Goal: Information Seeking & Learning: Learn about a topic

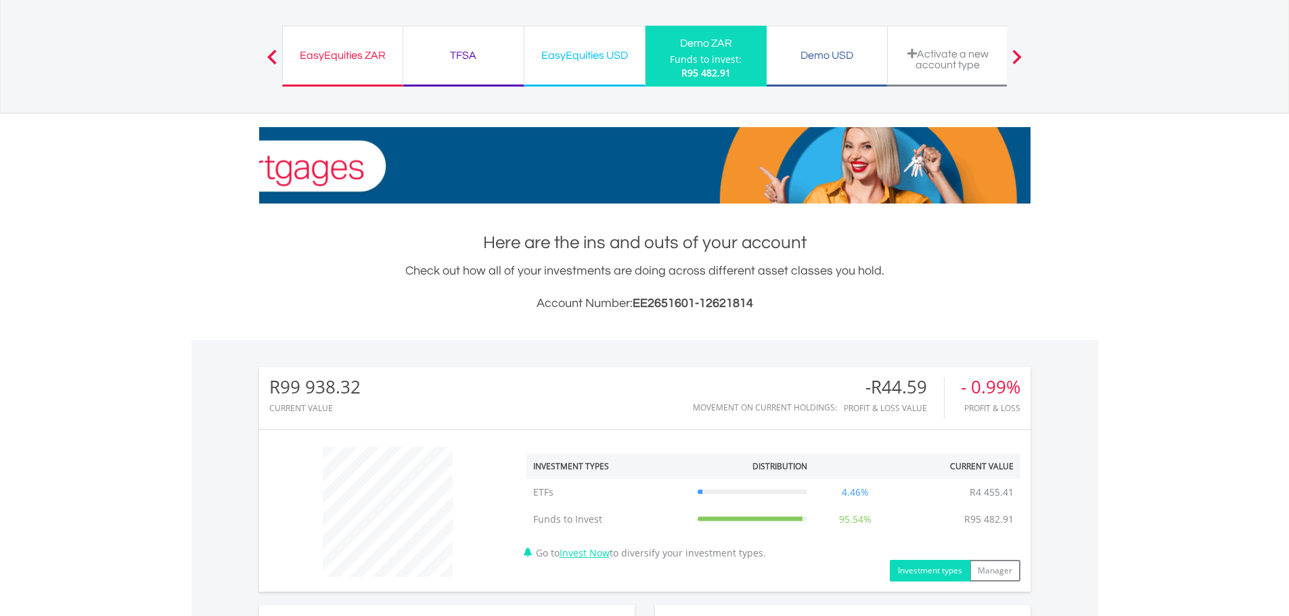
scroll to position [338, 0]
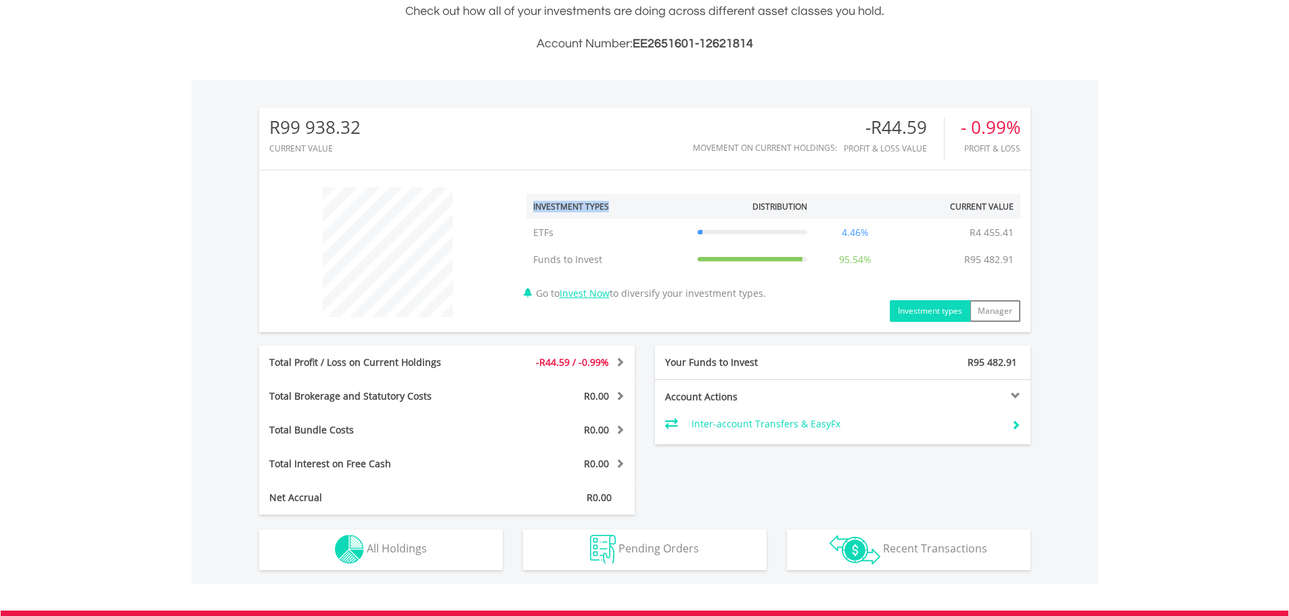
drag, startPoint x: 533, startPoint y: 207, endPoint x: 627, endPoint y: 213, distance: 94.9
click at [627, 213] on th "Investment Types" at bounding box center [608, 206] width 164 height 25
click at [619, 364] on span at bounding box center [618, 361] width 13 height 9
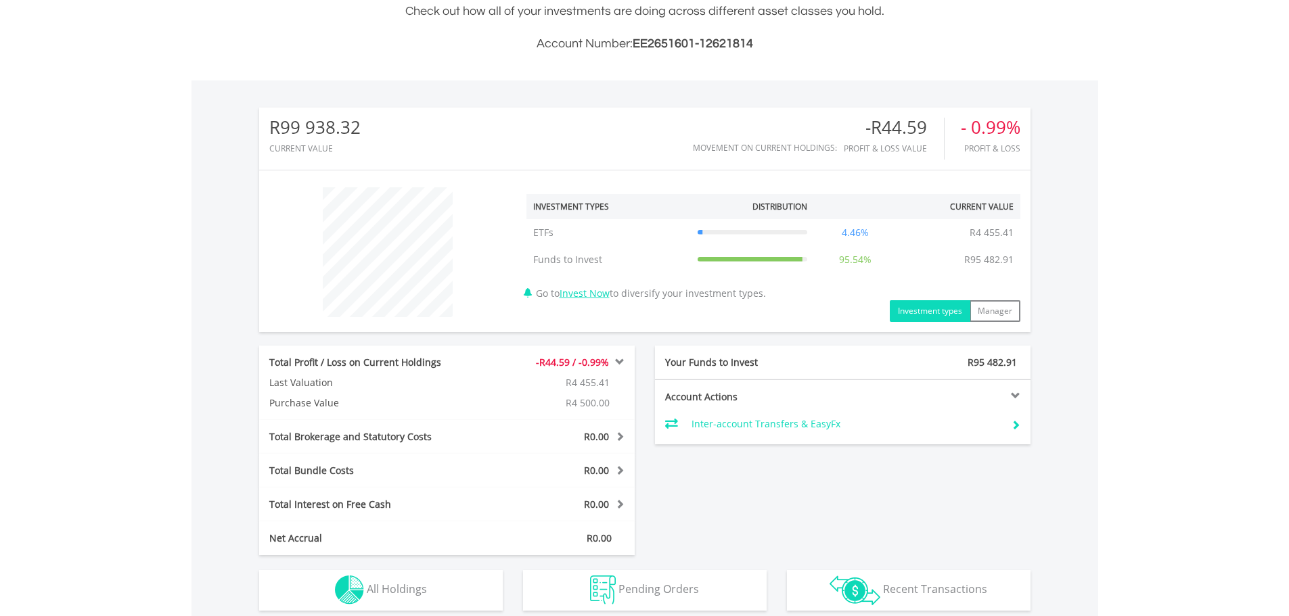
click at [619, 364] on span at bounding box center [618, 361] width 13 height 9
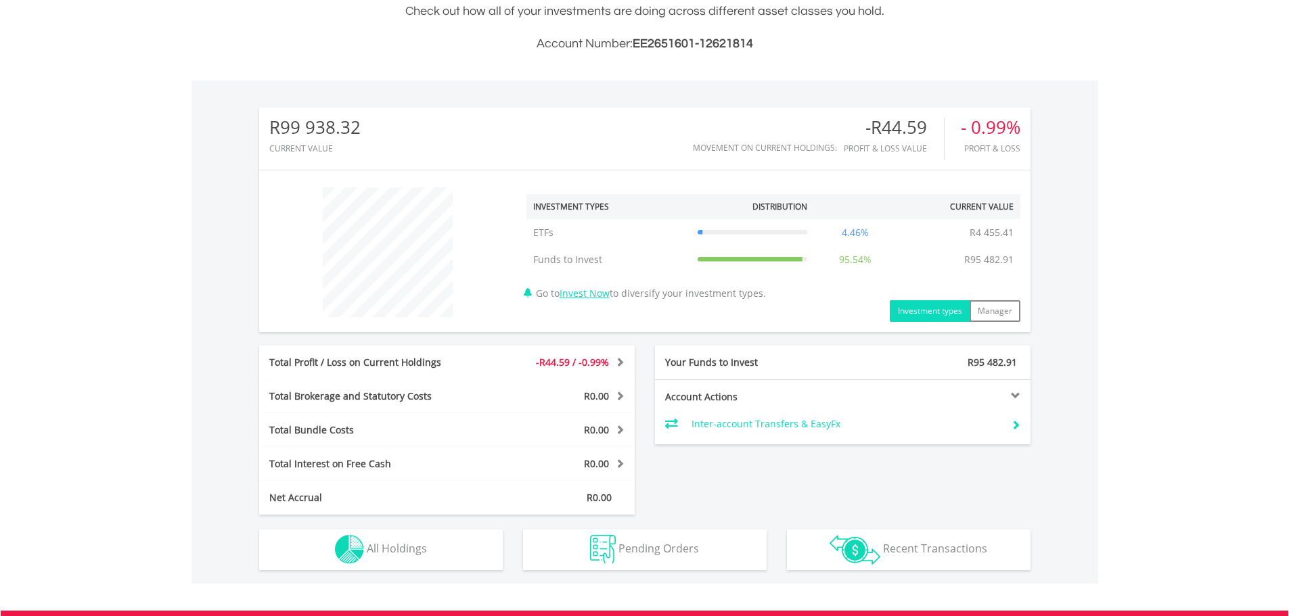
drag, startPoint x: 700, startPoint y: 232, endPoint x: 792, endPoint y: 231, distance: 91.4
click at [792, 231] on icon at bounding box center [753, 232] width 110 height 5
click at [903, 114] on div "R99 938.32 CURRENT VALUE Movement on Current Holdings: -R44.59 Profit & Loss Va…" at bounding box center [644, 139] width 771 height 62
click at [890, 125] on div "-R44.59" at bounding box center [894, 128] width 100 height 20
click at [993, 128] on div "- 0.99%" at bounding box center [991, 128] width 60 height 20
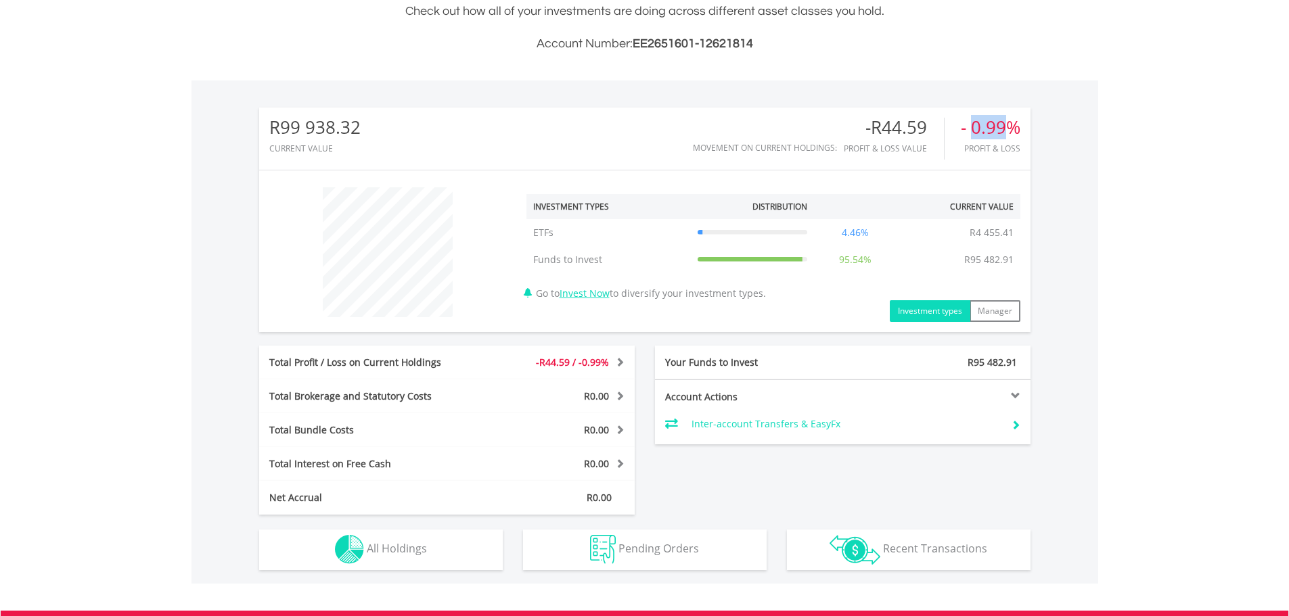
click at [993, 128] on div "- 0.99%" at bounding box center [991, 128] width 60 height 20
click at [1004, 279] on div "﻿ Investment Types Distribution Current Value Show All ETFs ETFs R4 455.41 4.46…" at bounding box center [773, 251] width 514 height 141
click at [992, 213] on th "Current Value" at bounding box center [959, 206] width 124 height 25
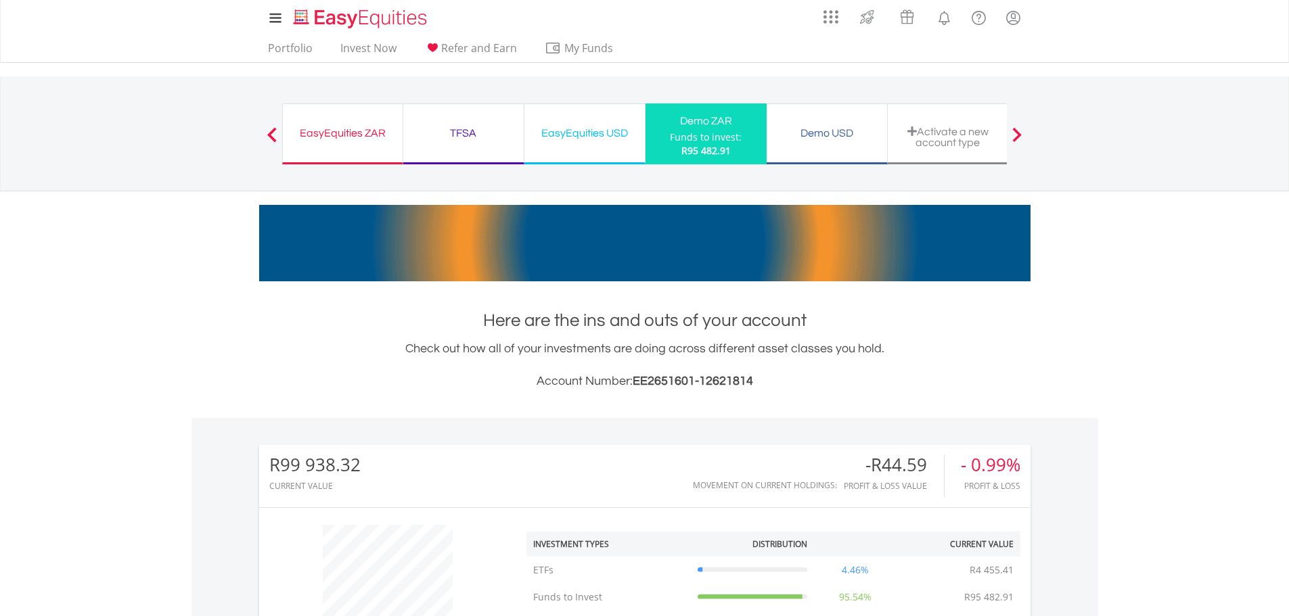
scroll to position [0, 0]
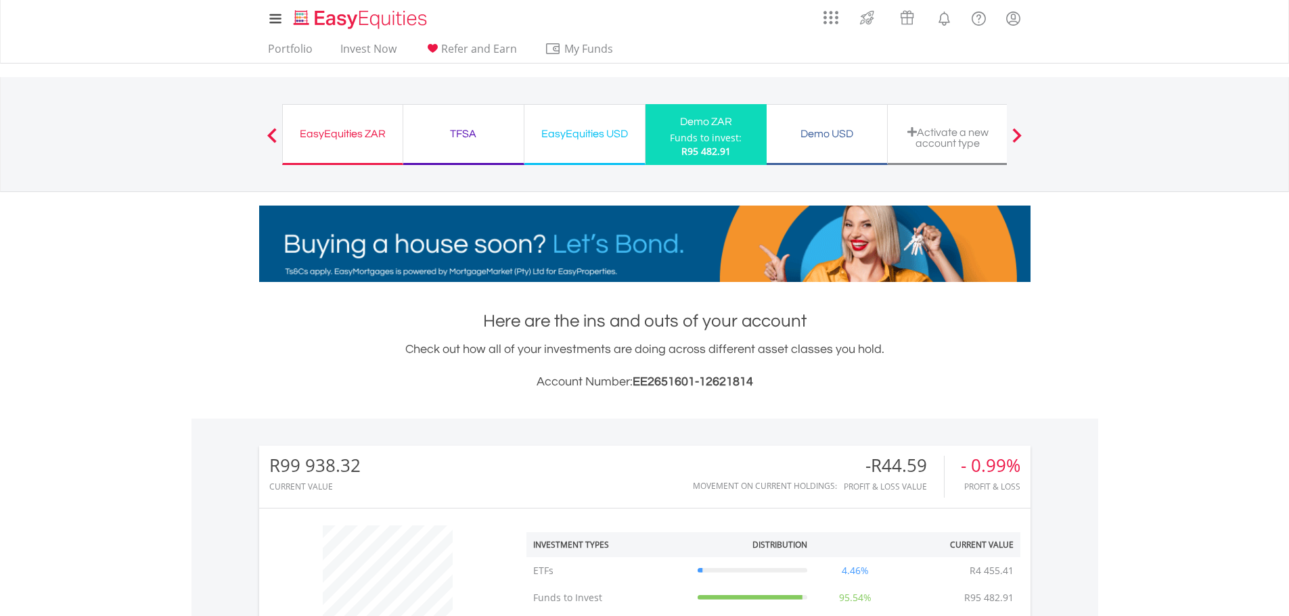
click at [718, 126] on div "Demo ZAR" at bounding box center [706, 121] width 105 height 19
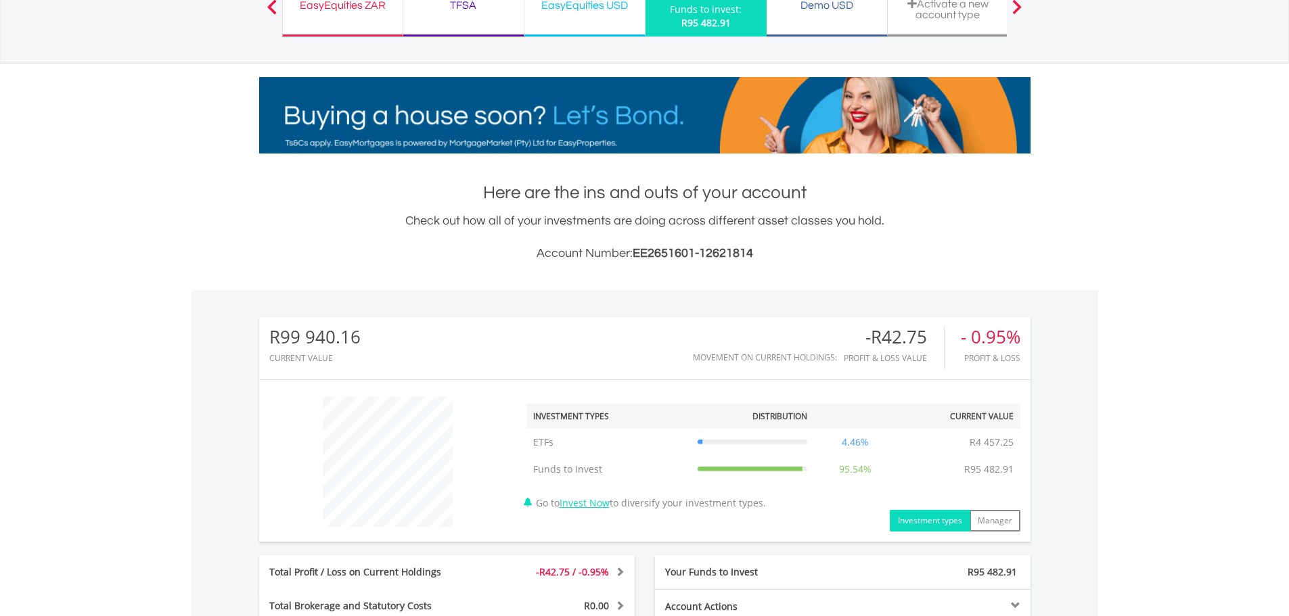
scroll to position [338, 0]
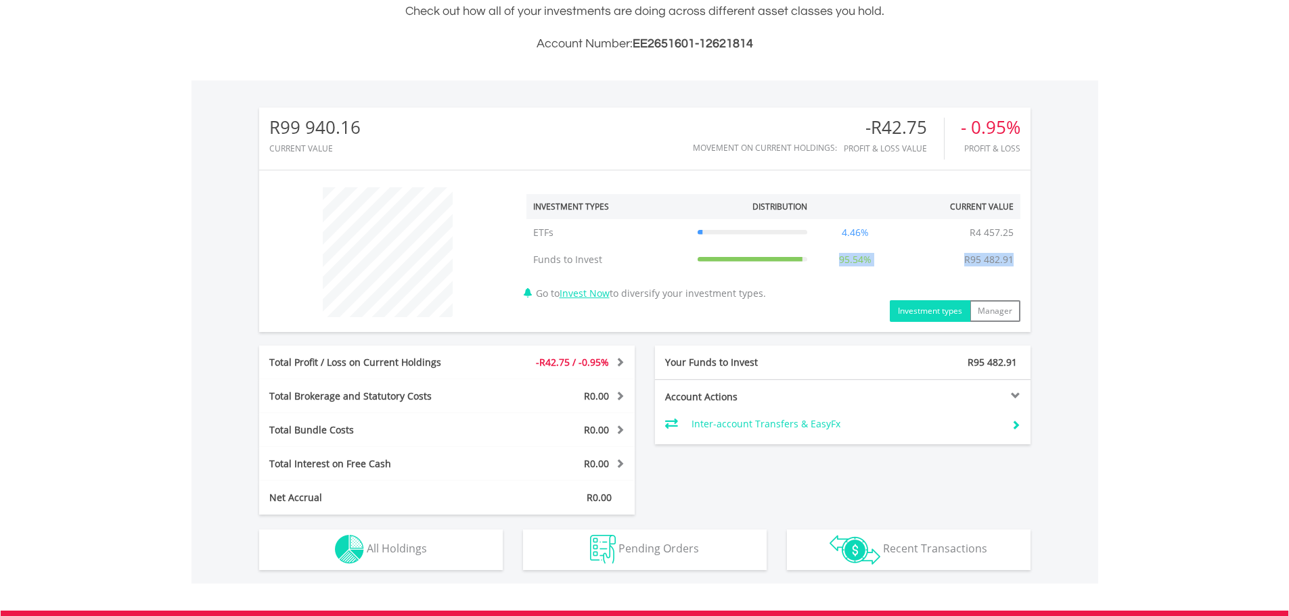
drag, startPoint x: 725, startPoint y: 251, endPoint x: 1011, endPoint y: 249, distance: 286.3
click at [1011, 249] on tr "Funds to Invest Funds to Invest R95 482.91 95.54% R95 482.91" at bounding box center [773, 259] width 494 height 27
click at [1011, 249] on td "R95 482.91" at bounding box center [989, 259] width 63 height 27
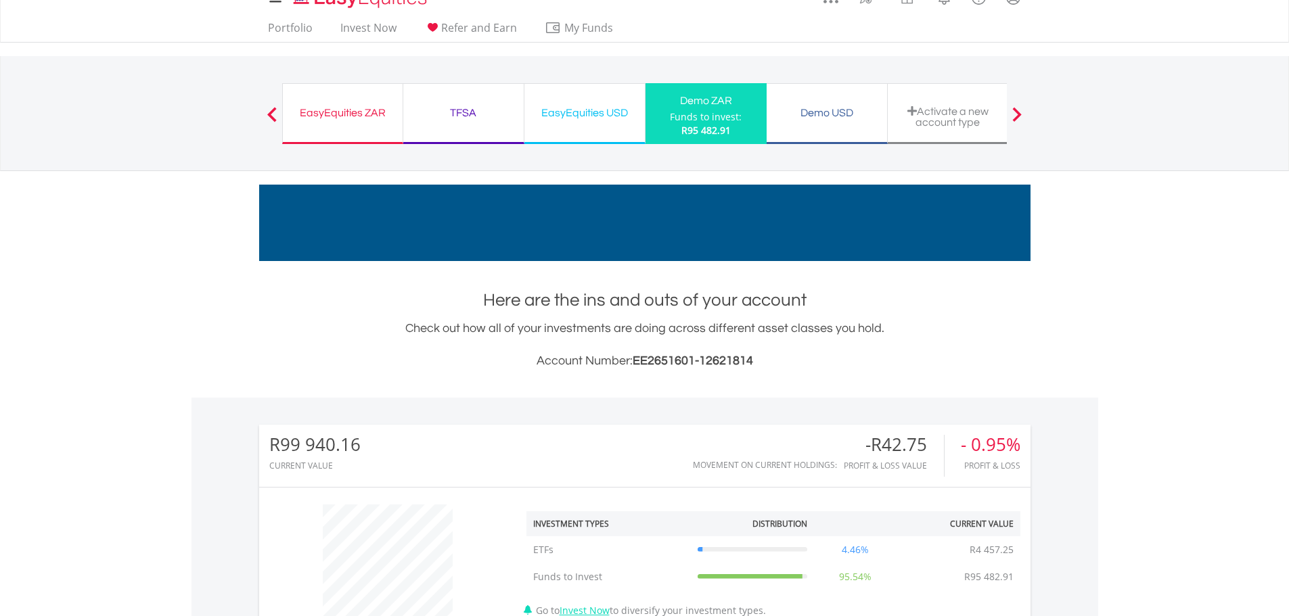
scroll to position [0, 0]
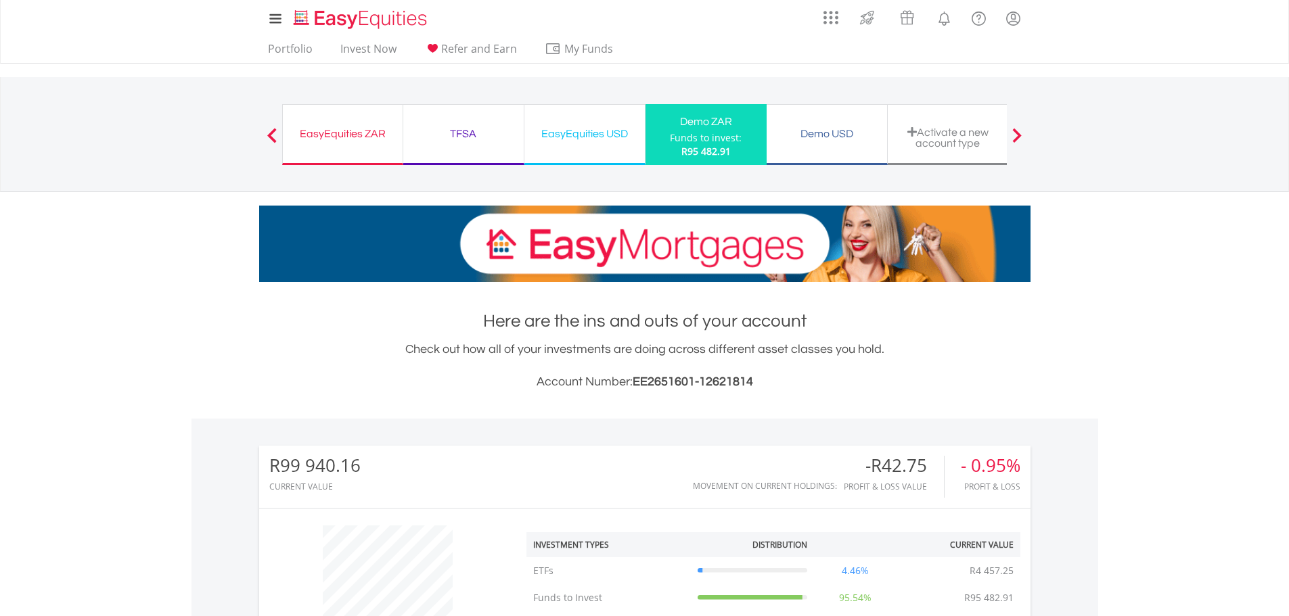
click at [903, 473] on div "-R42.75" at bounding box center [894, 466] width 100 height 20
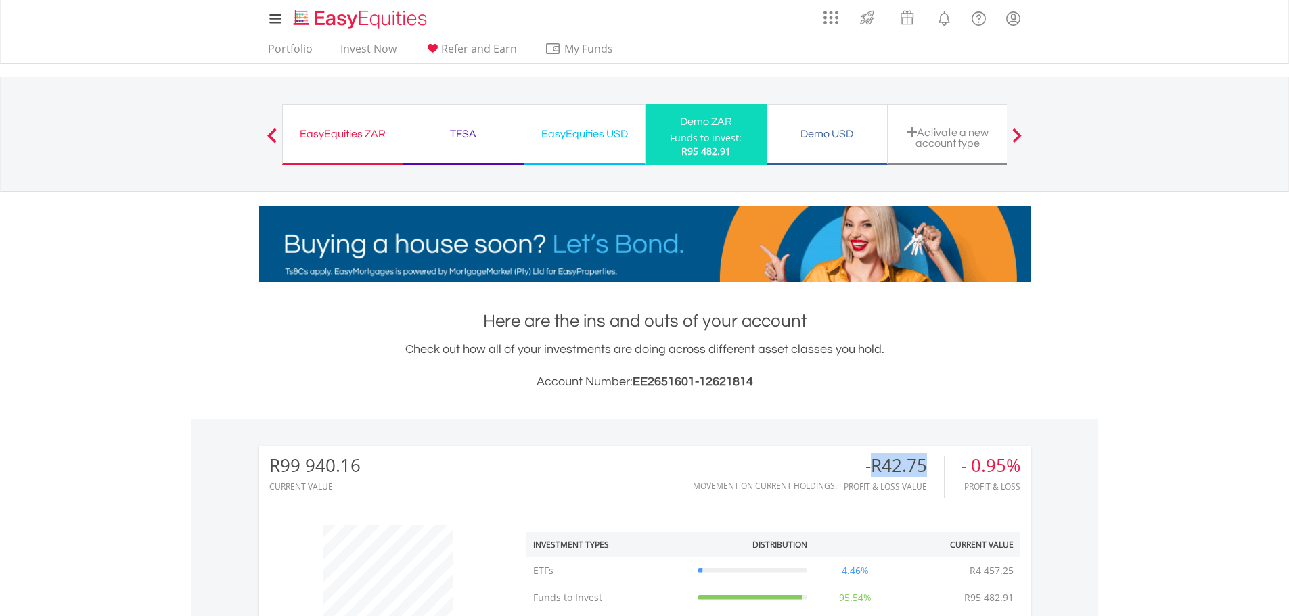
click at [903, 473] on div "-R42.75" at bounding box center [894, 466] width 100 height 20
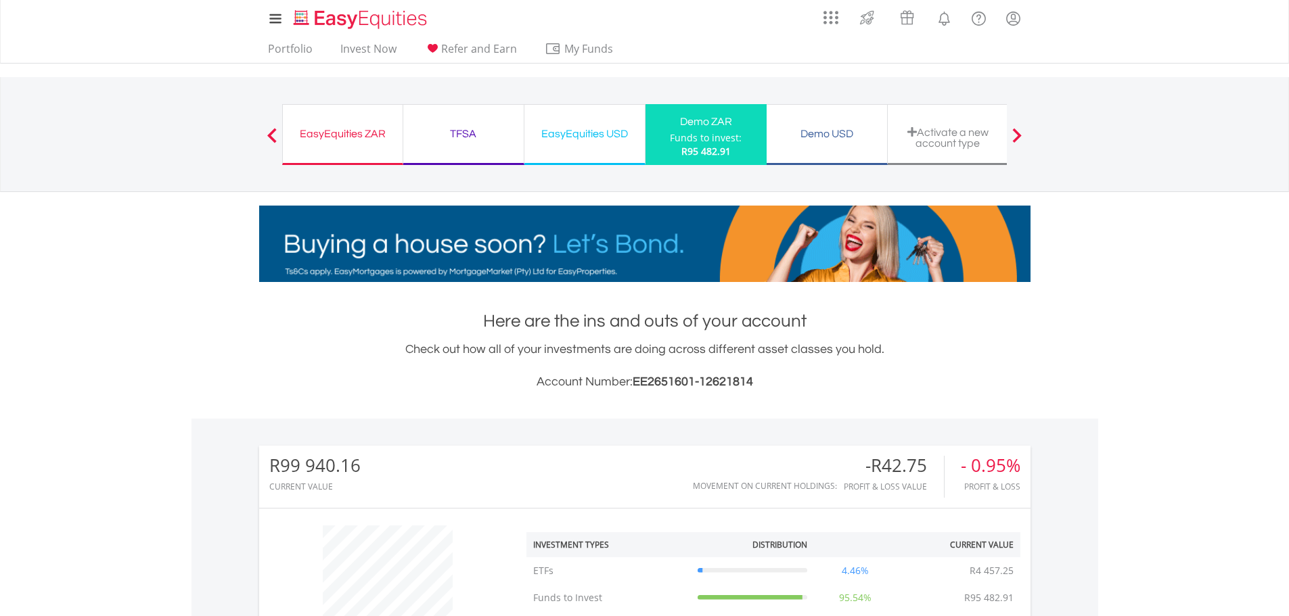
click at [958, 463] on div "- 0.95% Profit & Loss" at bounding box center [983, 477] width 76 height 42
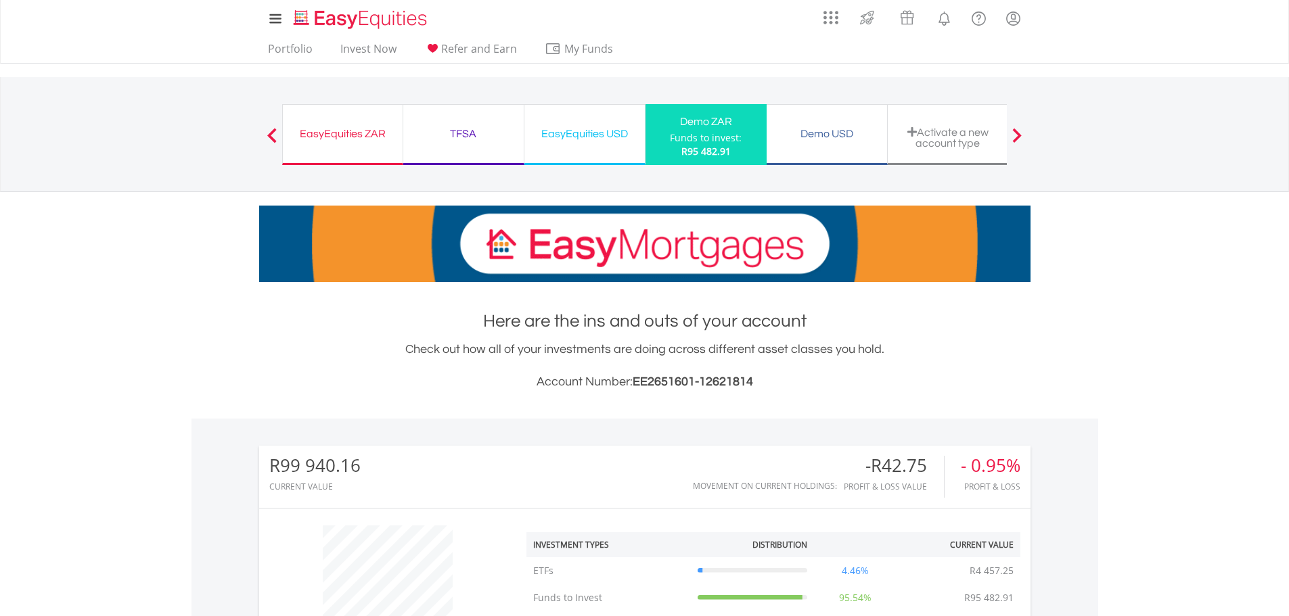
click at [1010, 466] on div "- 0.95%" at bounding box center [991, 466] width 60 height 20
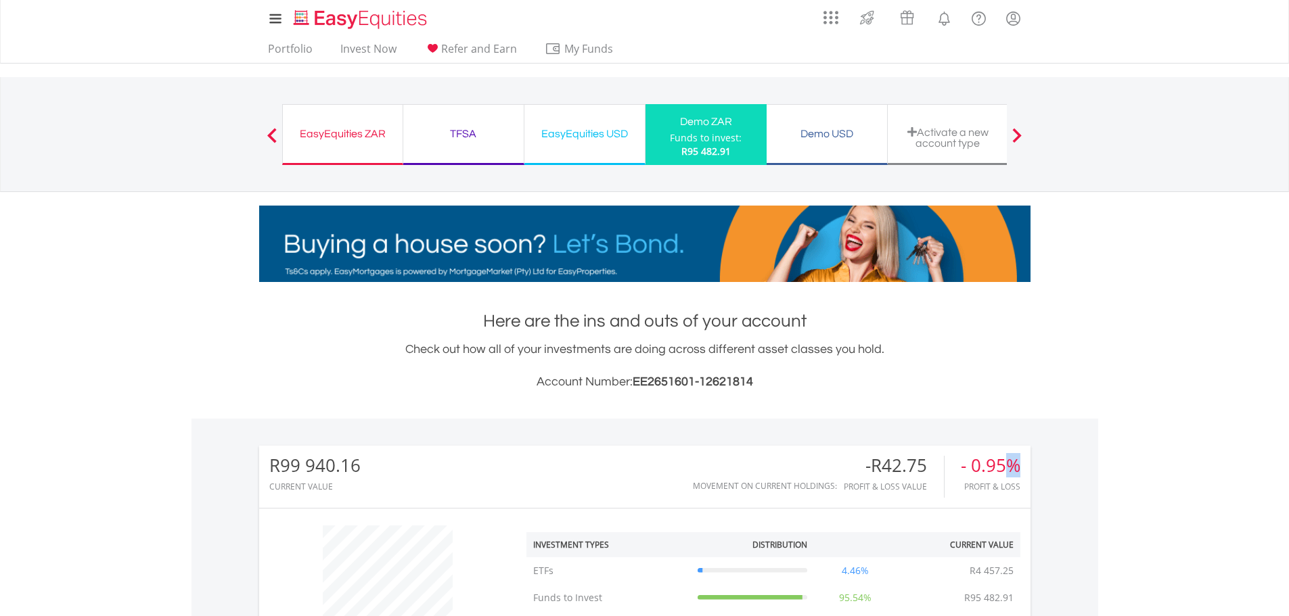
click at [1010, 466] on div "- 0.95%" at bounding box center [991, 466] width 60 height 20
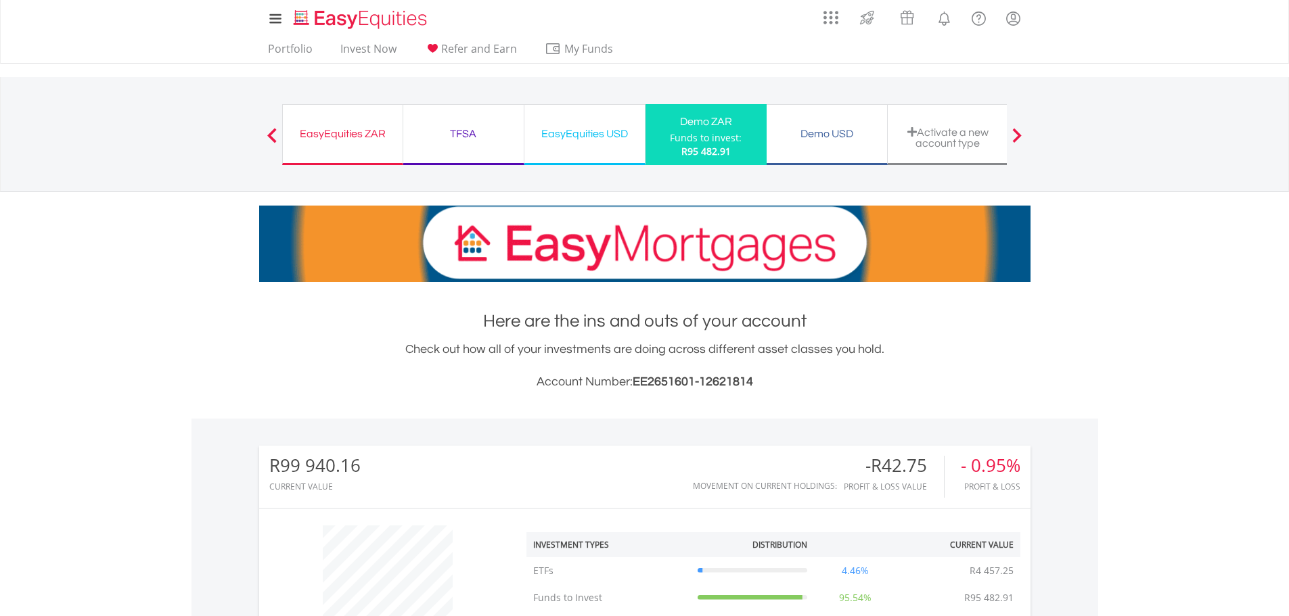
click at [977, 487] on div "Profit & Loss" at bounding box center [991, 486] width 60 height 9
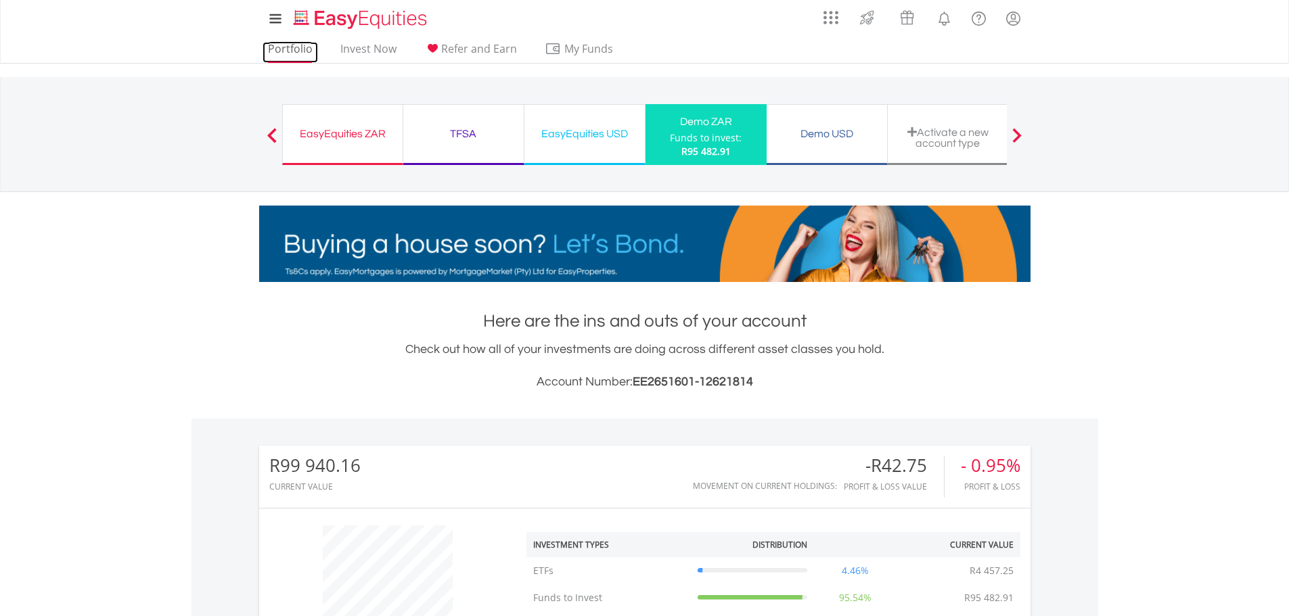
click at [276, 52] on link "Portfolio" at bounding box center [290, 52] width 55 height 21
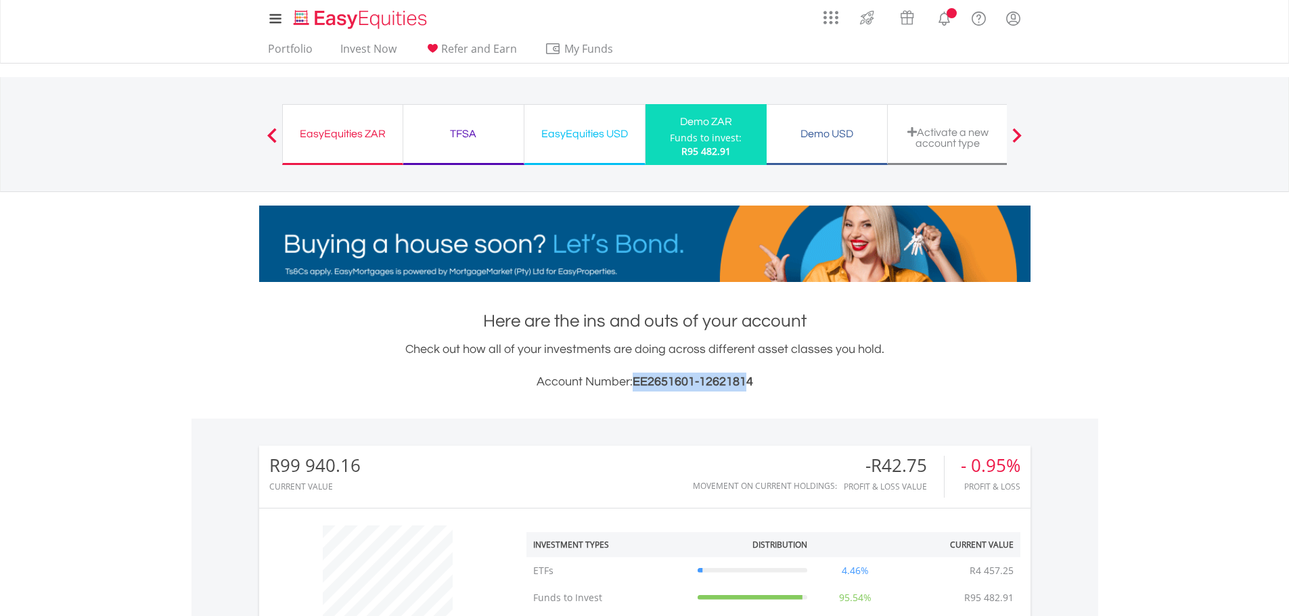
drag, startPoint x: 637, startPoint y: 376, endPoint x: 747, endPoint y: 384, distance: 110.7
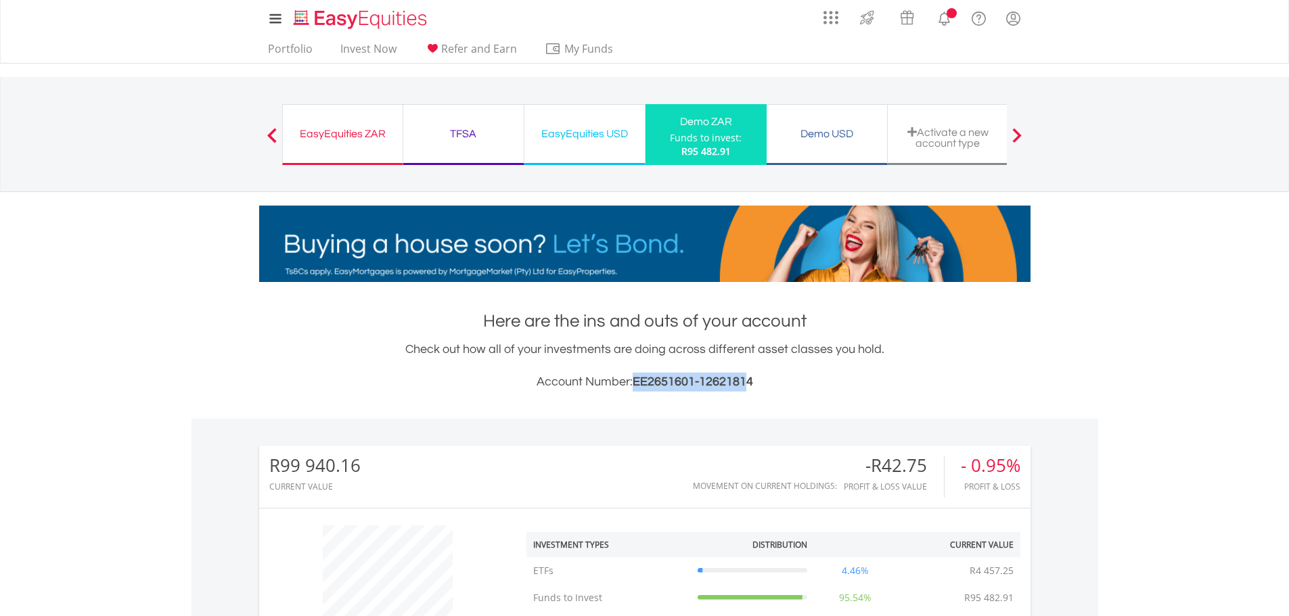
click at [747, 384] on span "EE2651601-12621814" at bounding box center [693, 382] width 120 height 13
click at [750, 383] on span "EE2651601-12621814" at bounding box center [693, 382] width 120 height 13
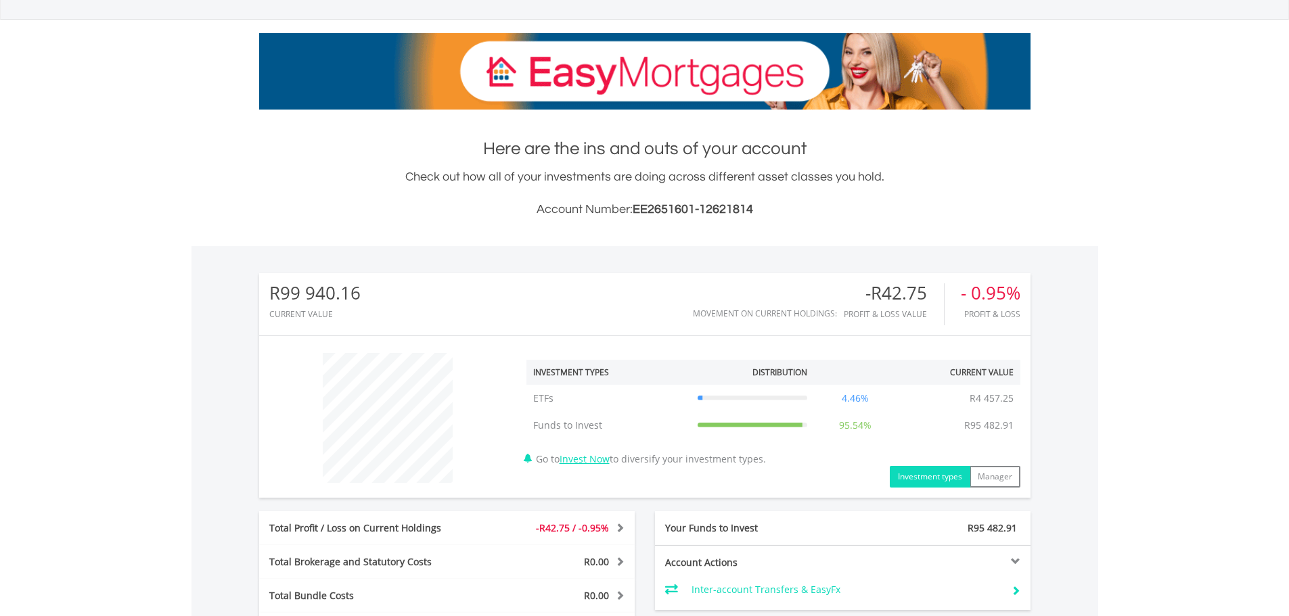
scroll to position [203, 0]
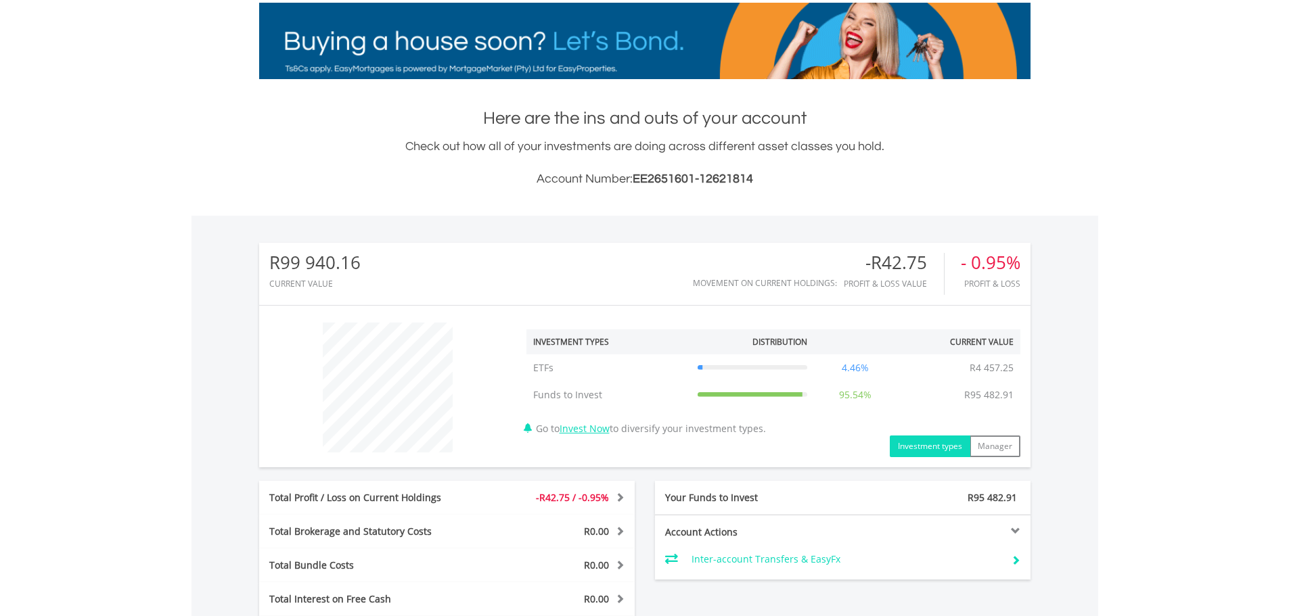
click at [761, 395] on icon at bounding box center [753, 395] width 110 height 0
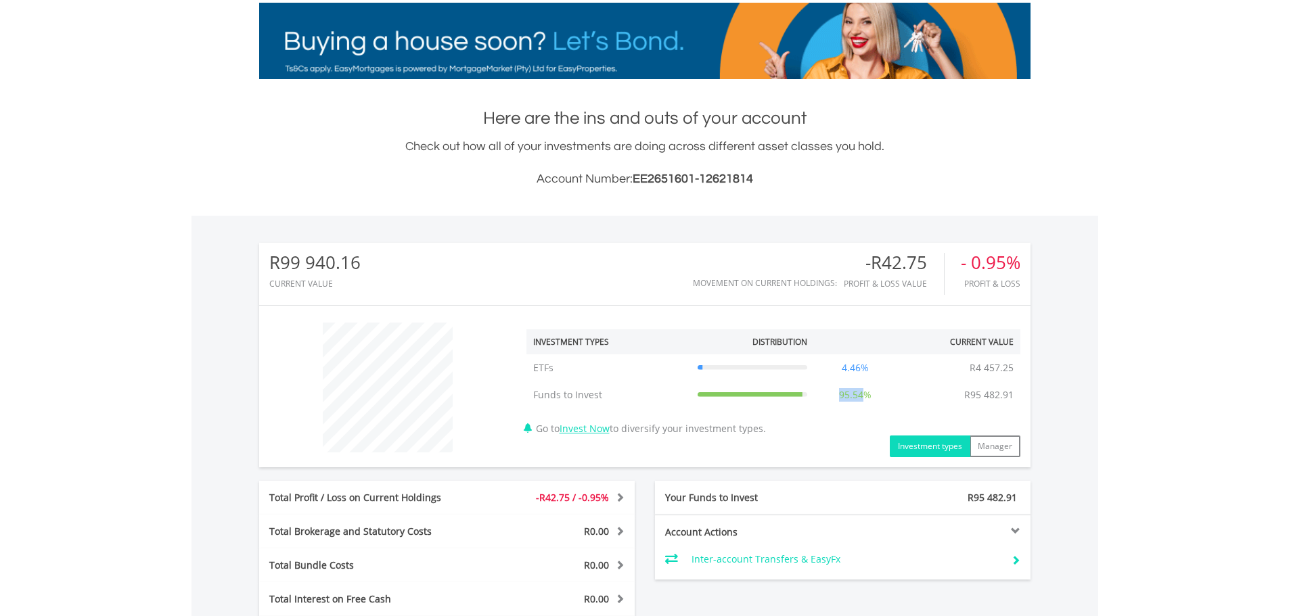
click at [761, 395] on icon at bounding box center [753, 395] width 110 height 0
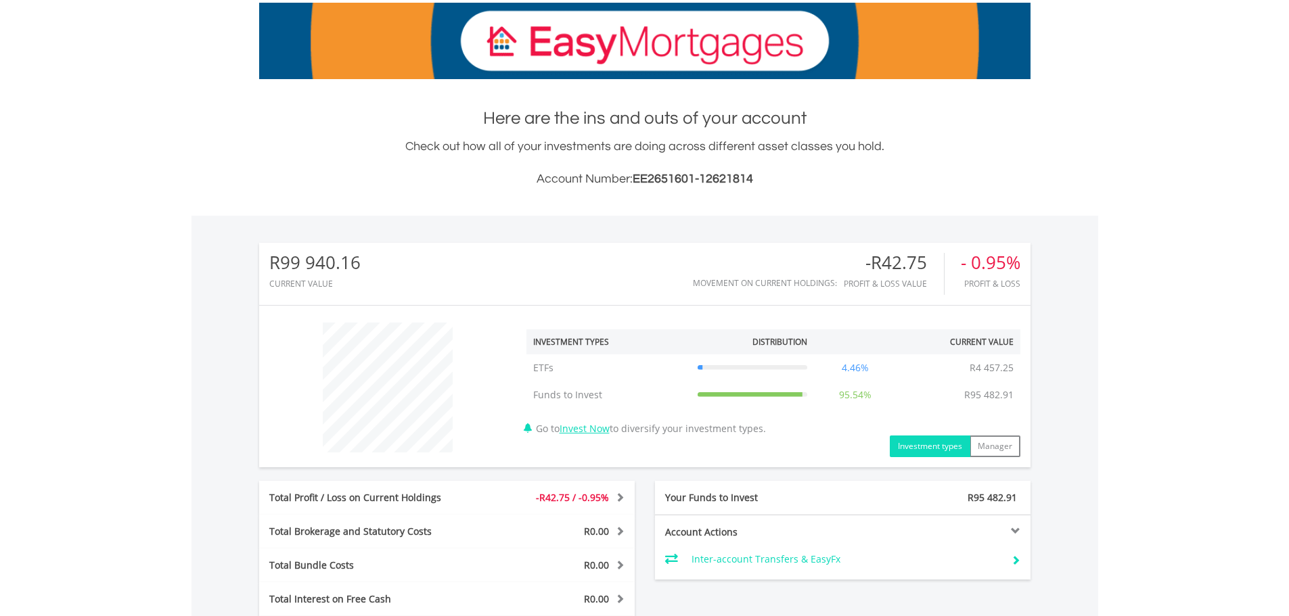
click at [818, 366] on td "4.46%" at bounding box center [855, 368] width 83 height 27
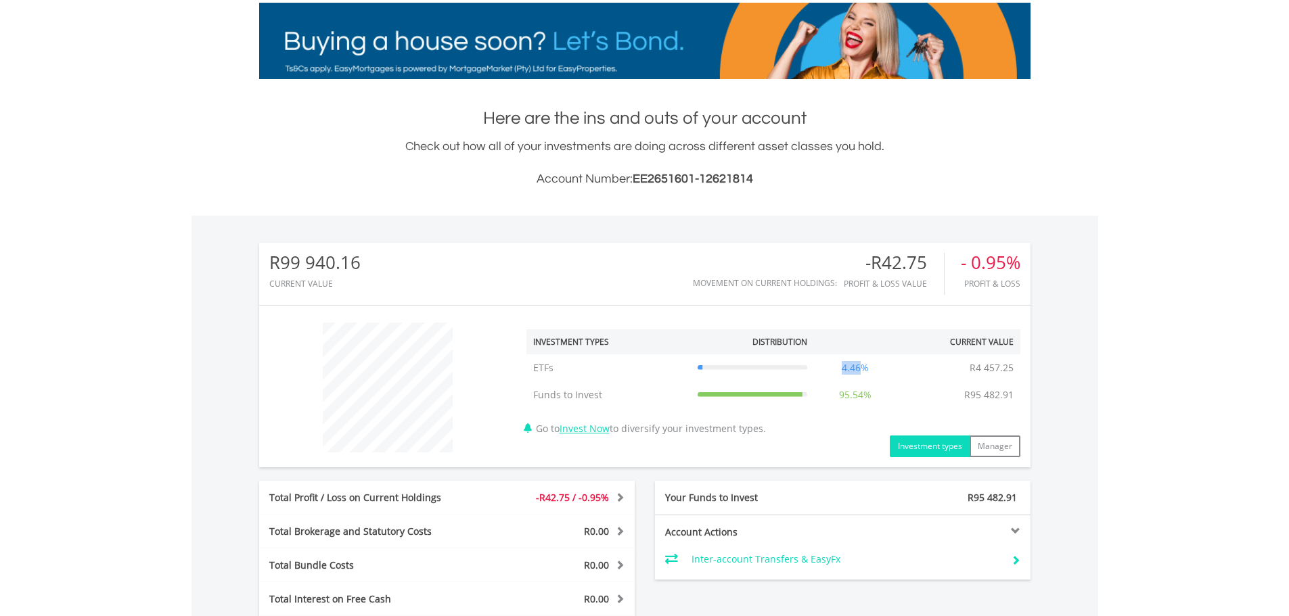
click at [818, 366] on td "4.46%" at bounding box center [855, 368] width 83 height 27
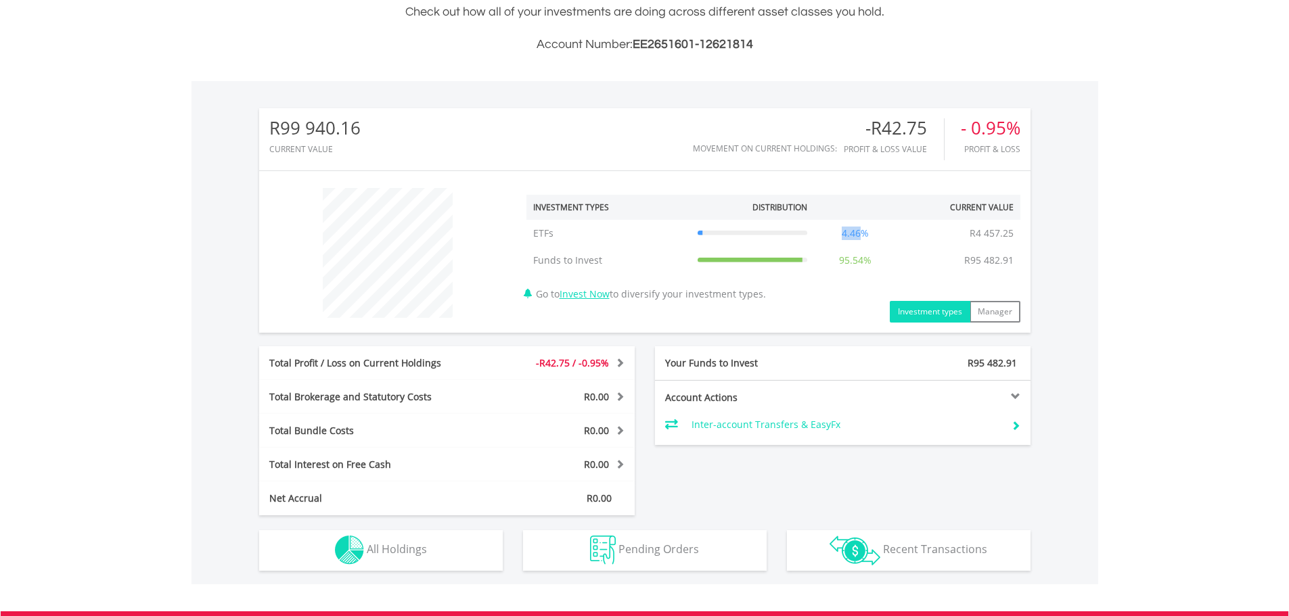
scroll to position [338, 0]
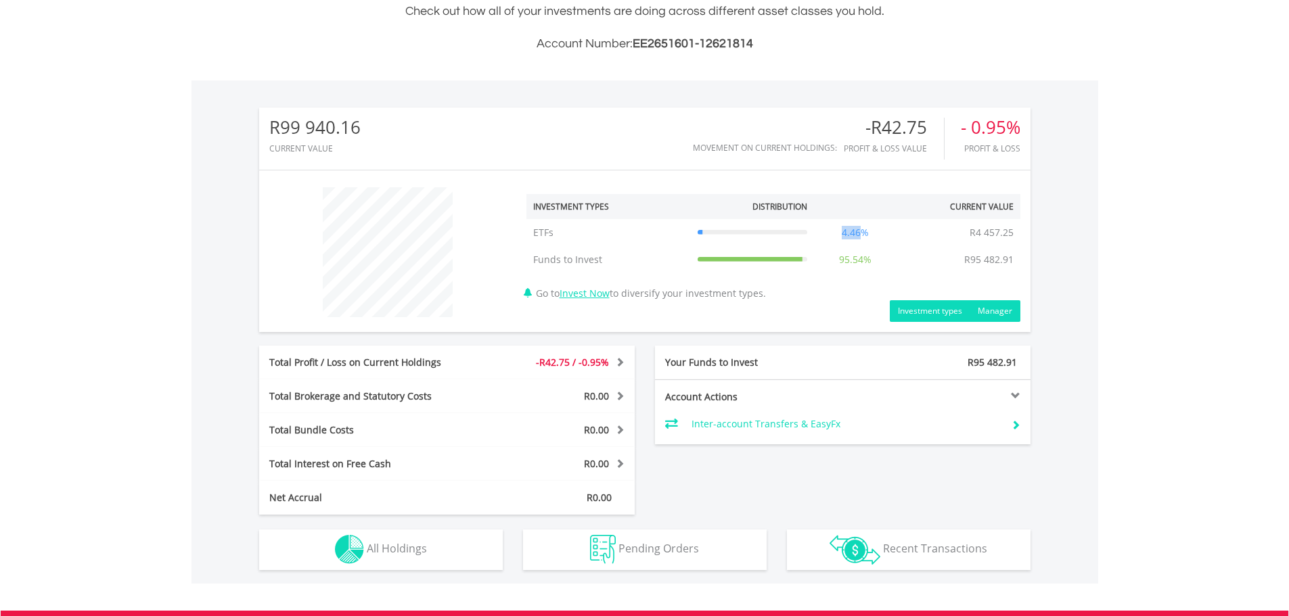
click at [996, 315] on button "Manager" at bounding box center [995, 311] width 51 height 22
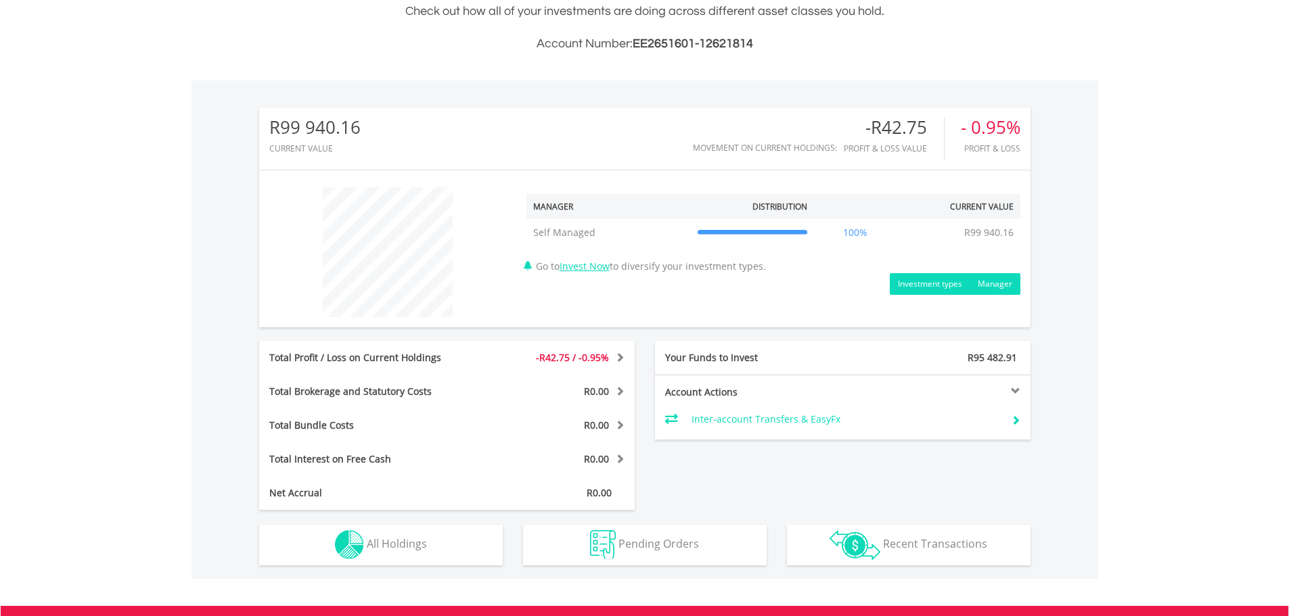
click at [950, 288] on button "Investment types" at bounding box center [930, 284] width 81 height 22
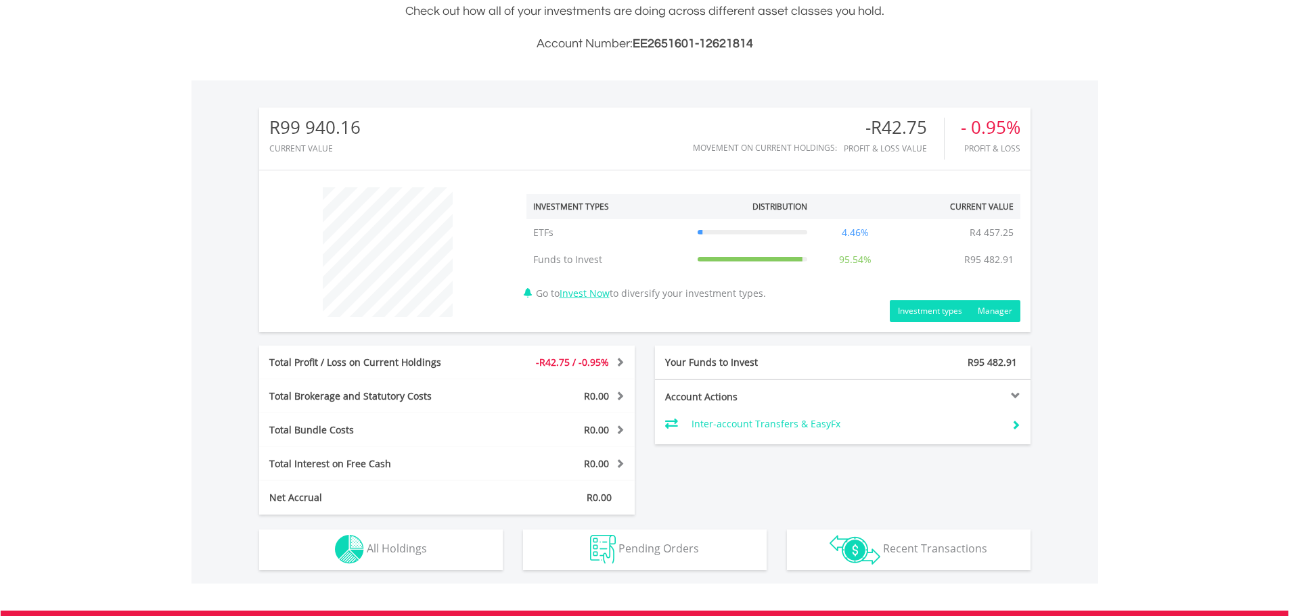
click at [1000, 303] on button "Manager" at bounding box center [995, 311] width 51 height 22
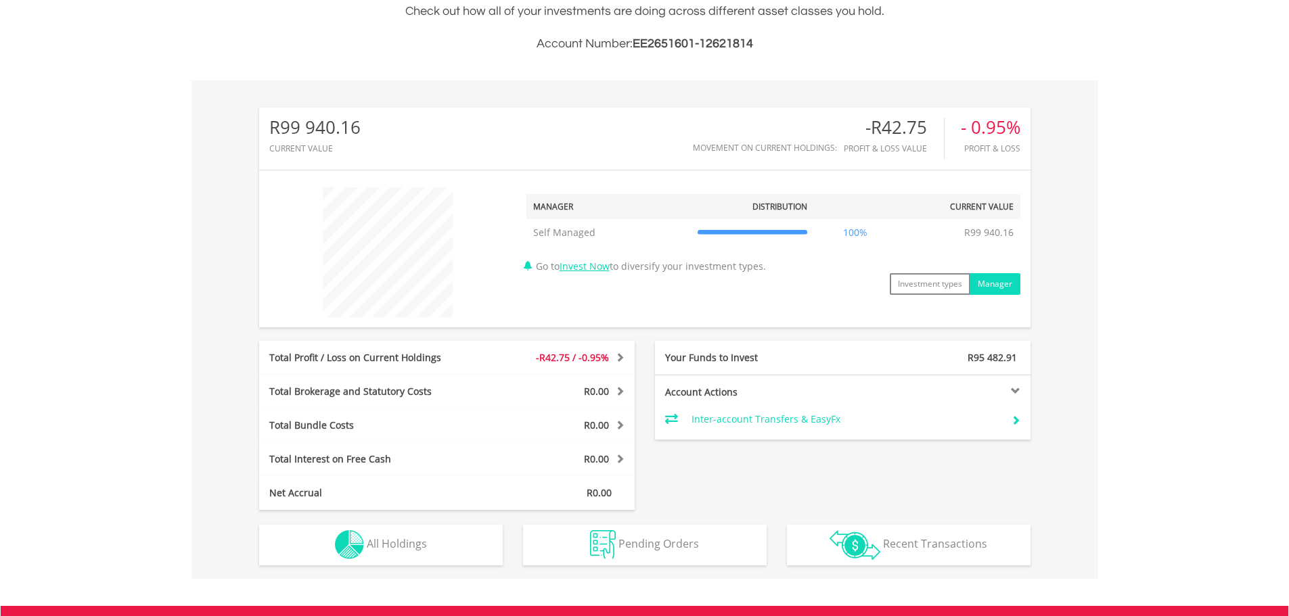
click at [752, 357] on div "Your Funds to Invest" at bounding box center [749, 358] width 188 height 14
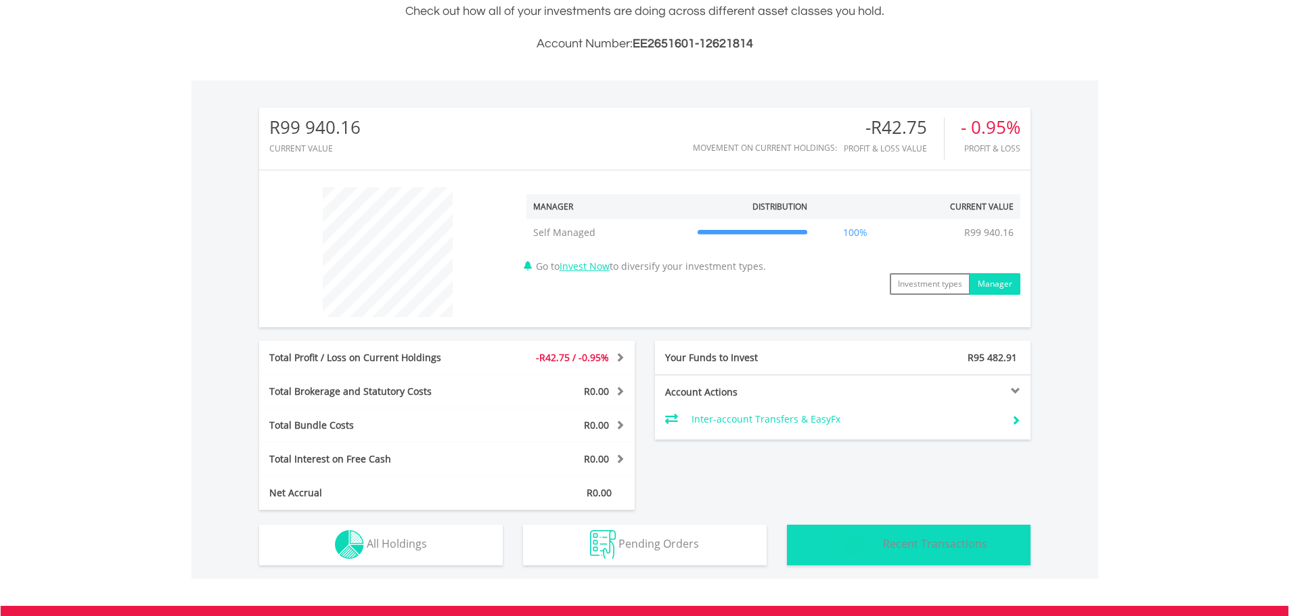
click at [903, 547] on span "Recent Transactions" at bounding box center [935, 544] width 104 height 15
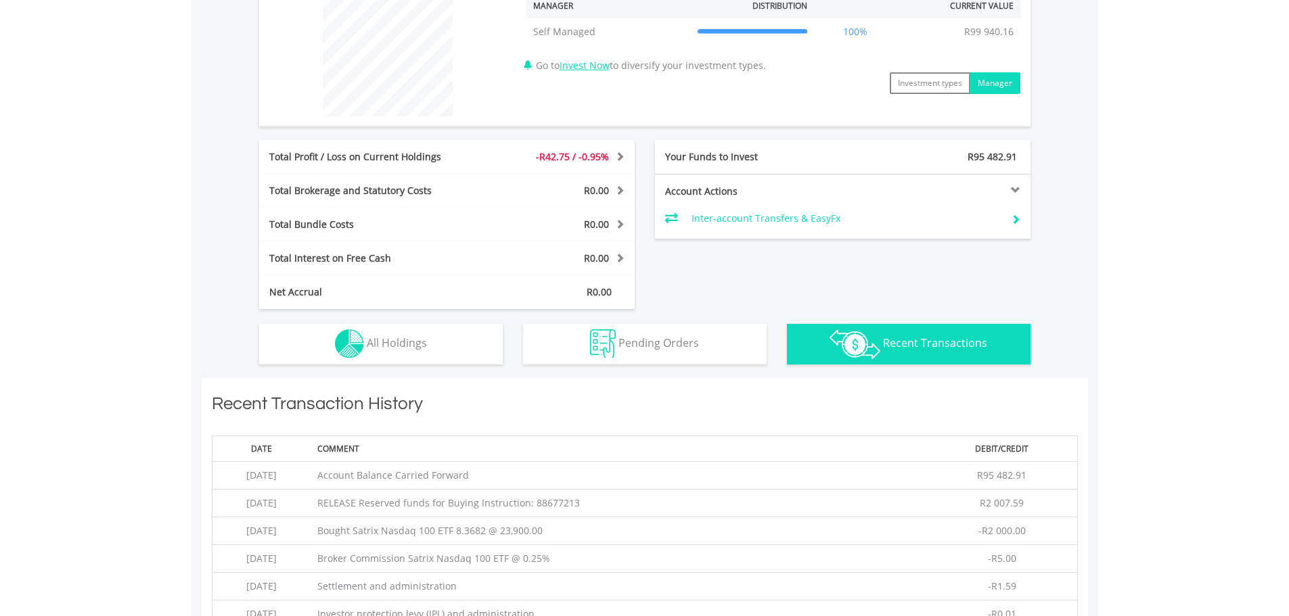
scroll to position [540, 0]
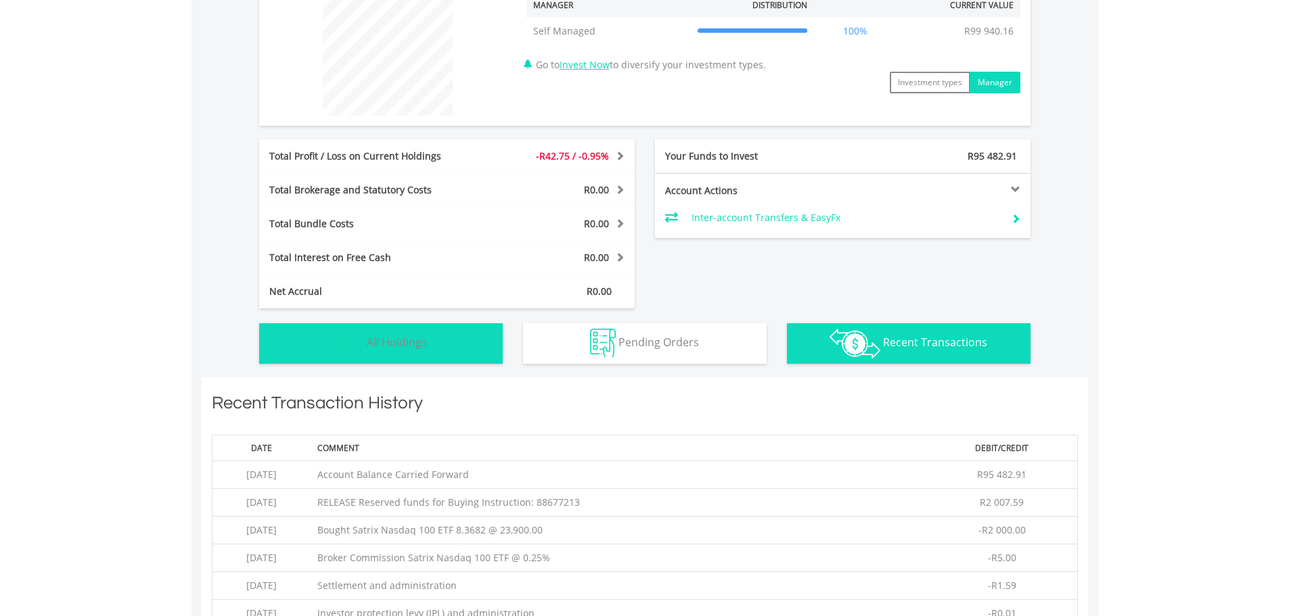
click at [413, 336] on span "All Holdings" at bounding box center [397, 342] width 60 height 15
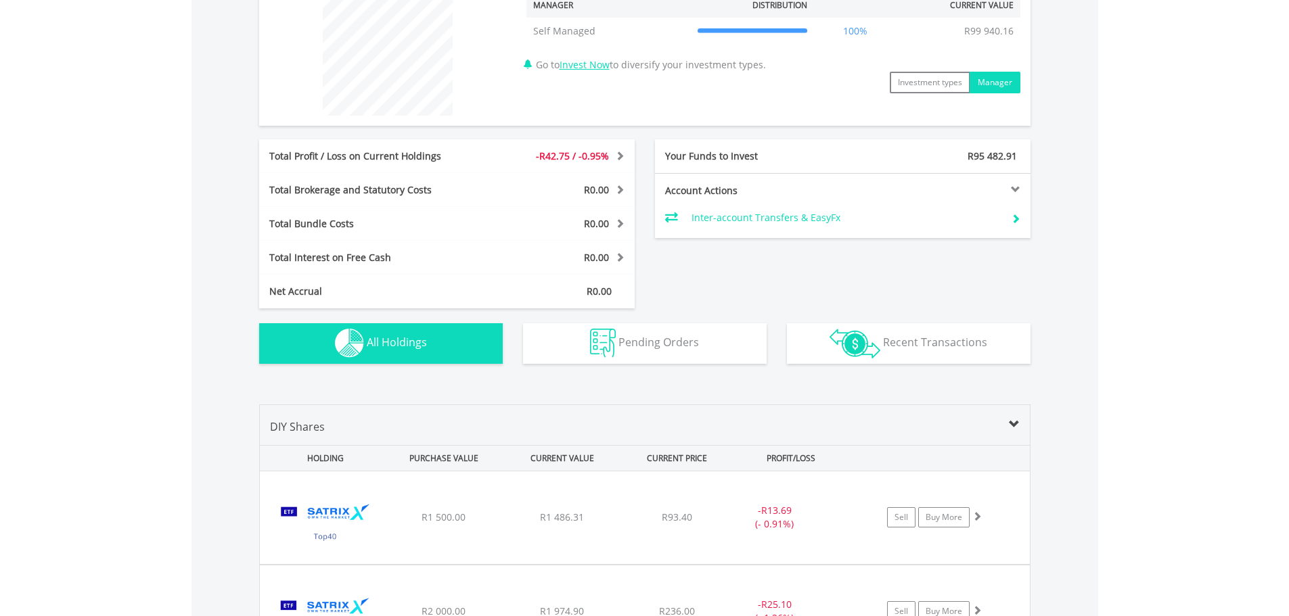
scroll to position [856, 0]
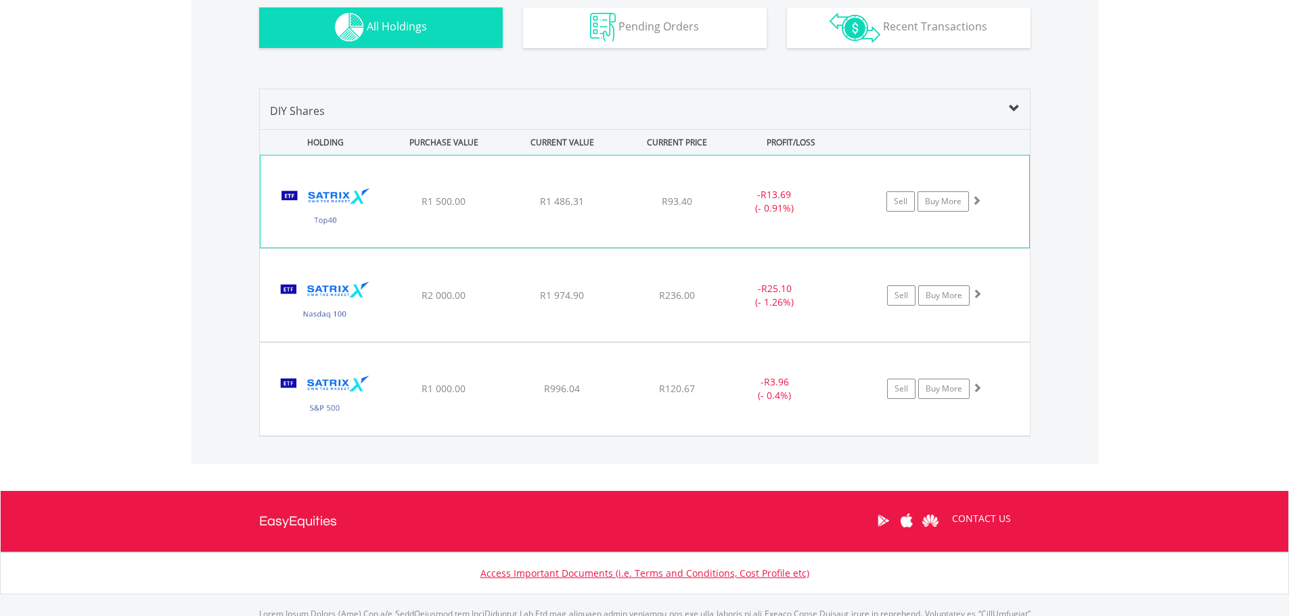
click at [495, 212] on div "﻿ Satrix 40 ETF R1 500.00 R1 486.31 R93.40 - R13.69 (- 0.91%) Sell Buy More" at bounding box center [645, 202] width 769 height 92
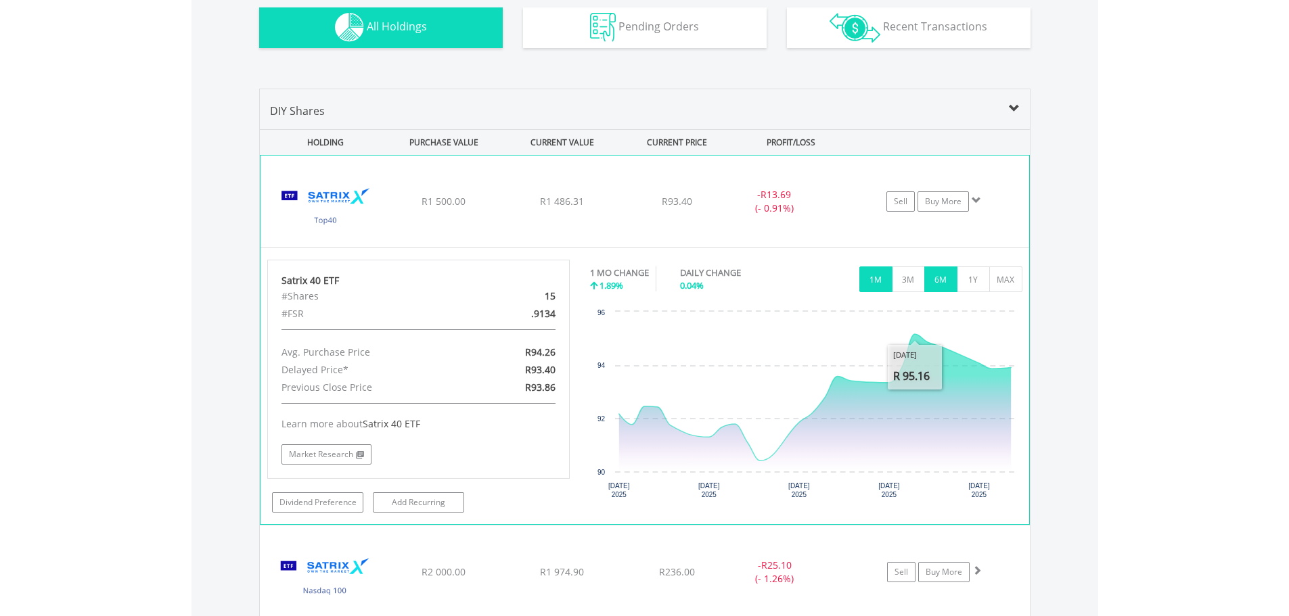
click at [939, 287] on button "6M" at bounding box center [940, 280] width 33 height 26
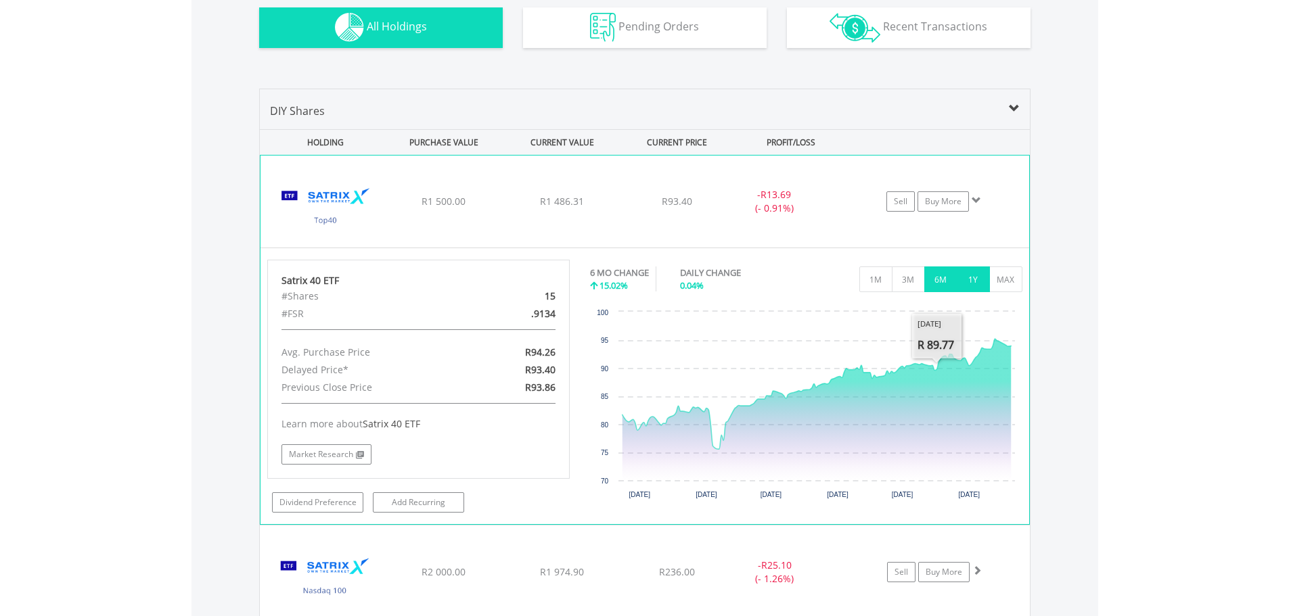
click at [974, 282] on button "1Y" at bounding box center [973, 280] width 33 height 26
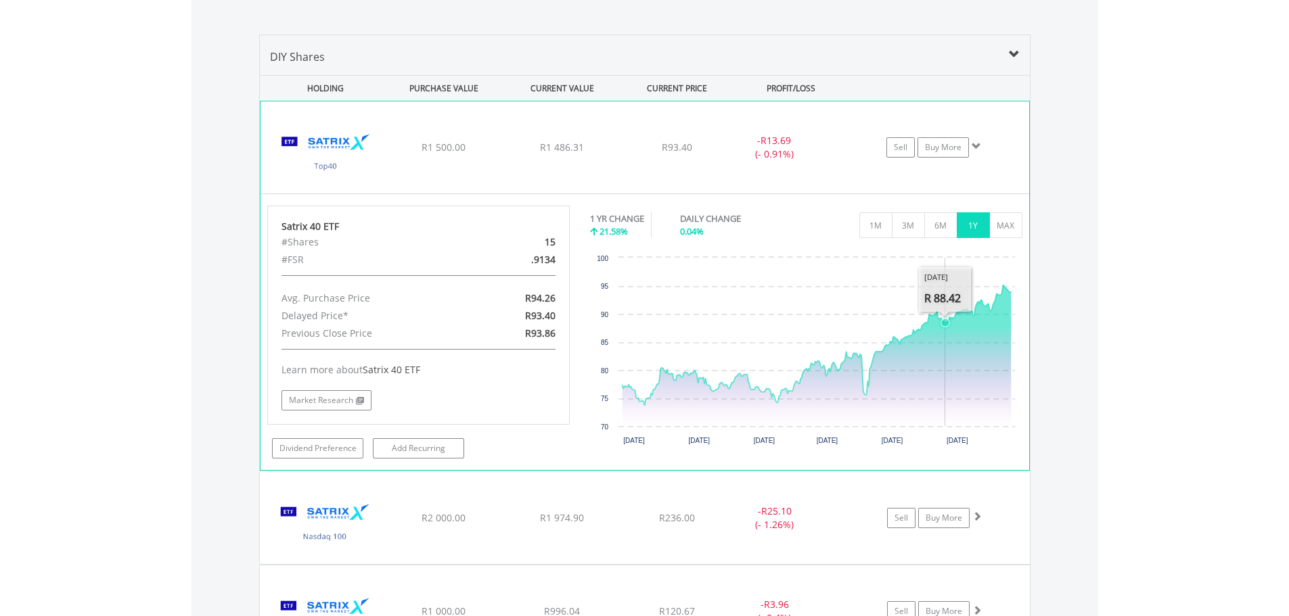
scroll to position [991, 0]
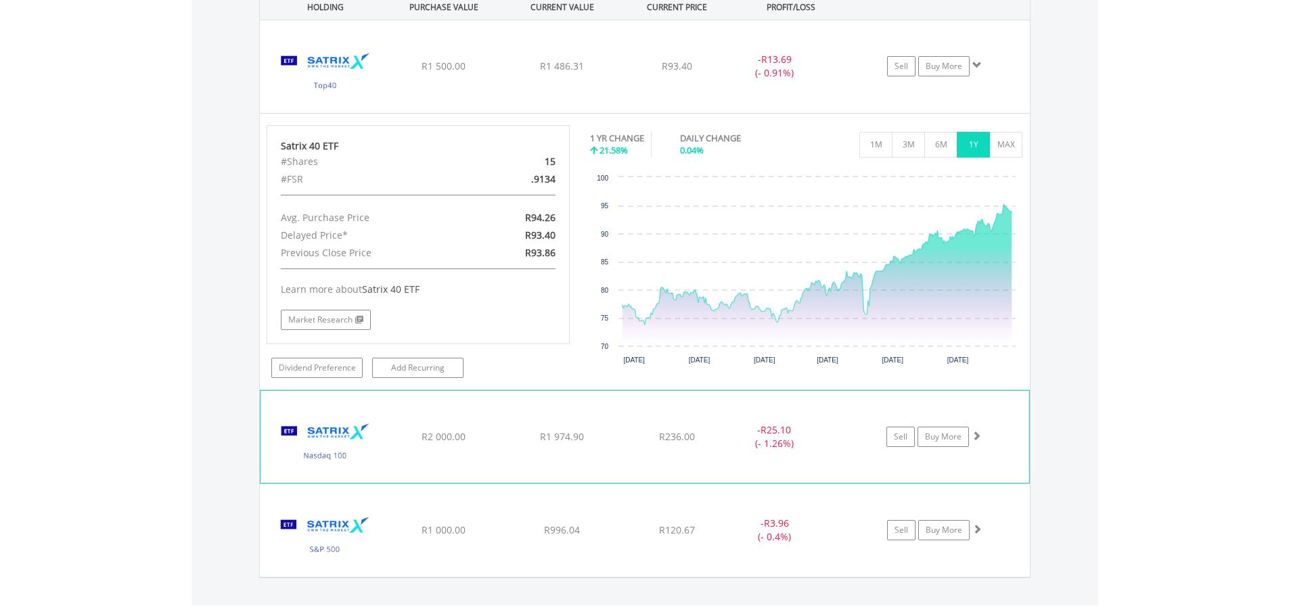
click at [990, 76] on div "Sell Buy More" at bounding box center [941, 66] width 177 height 20
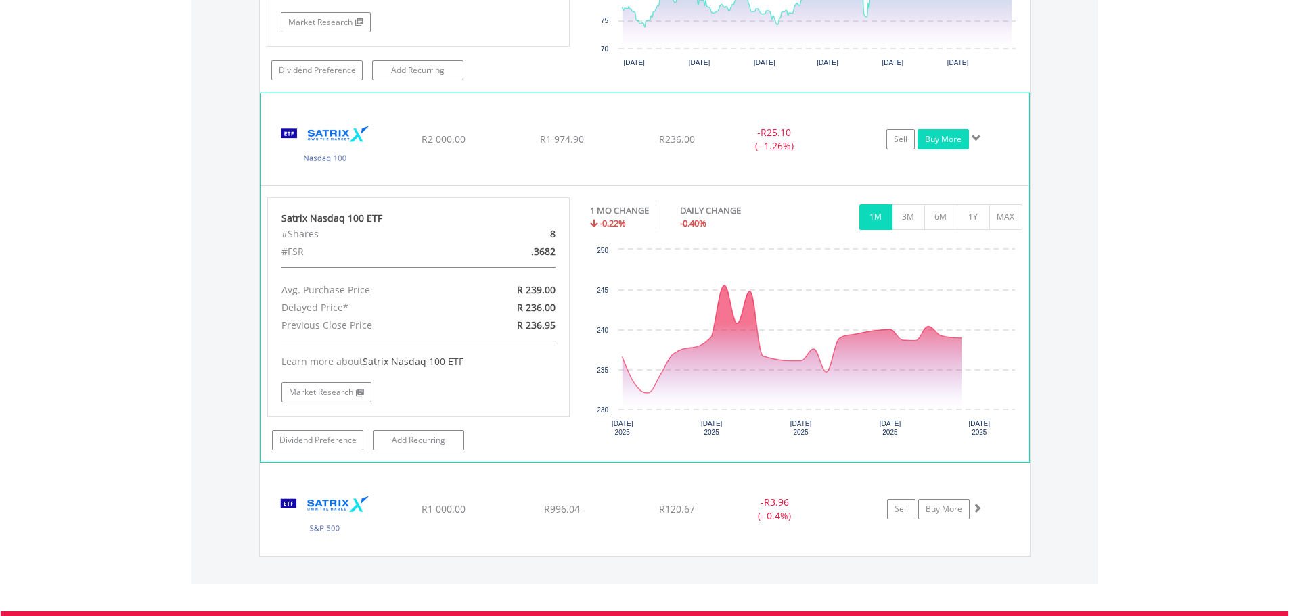
scroll to position [1330, 0]
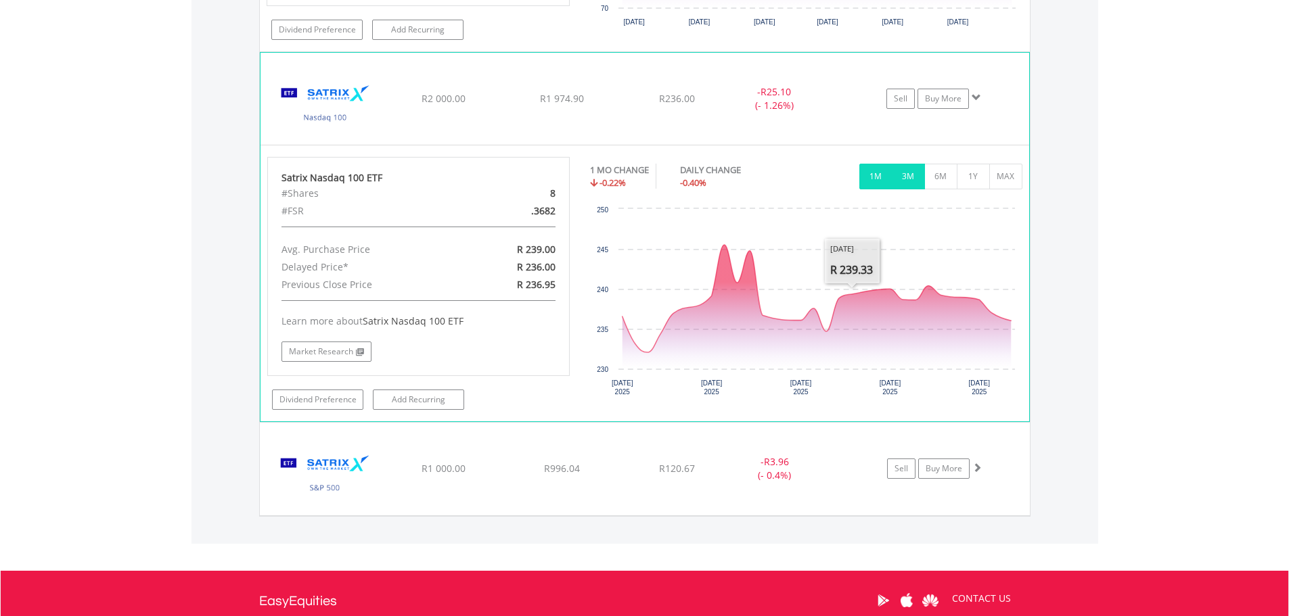
click at [908, 175] on button "3M" at bounding box center [908, 177] width 33 height 26
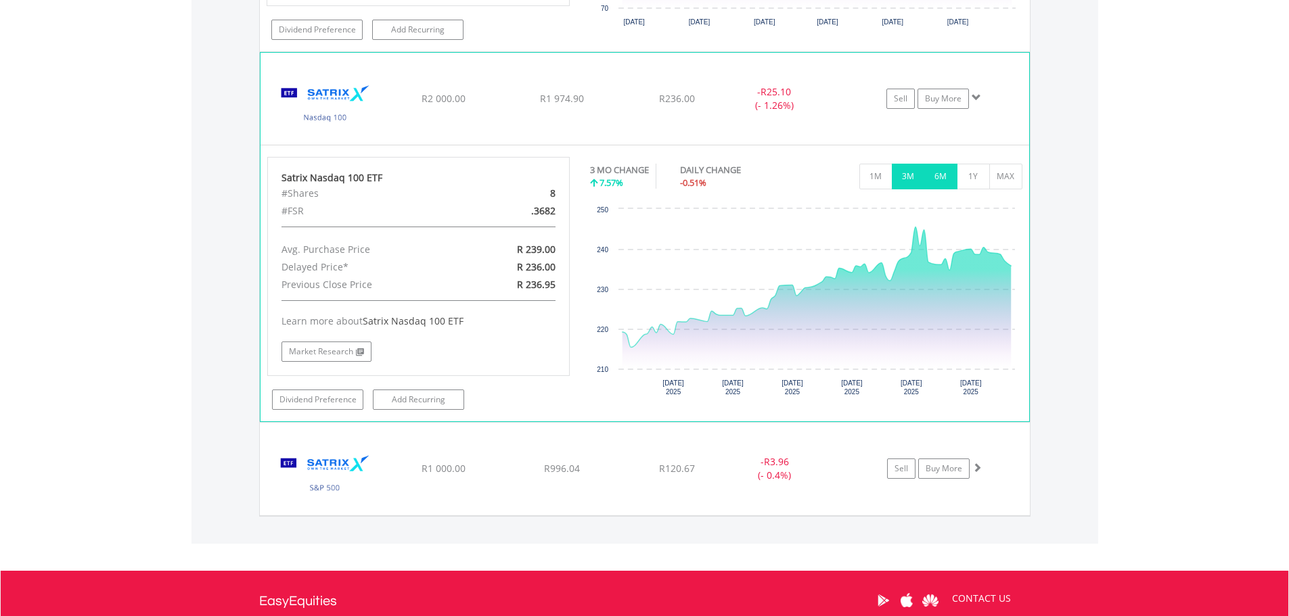
click at [933, 181] on button "6M" at bounding box center [940, 177] width 33 height 26
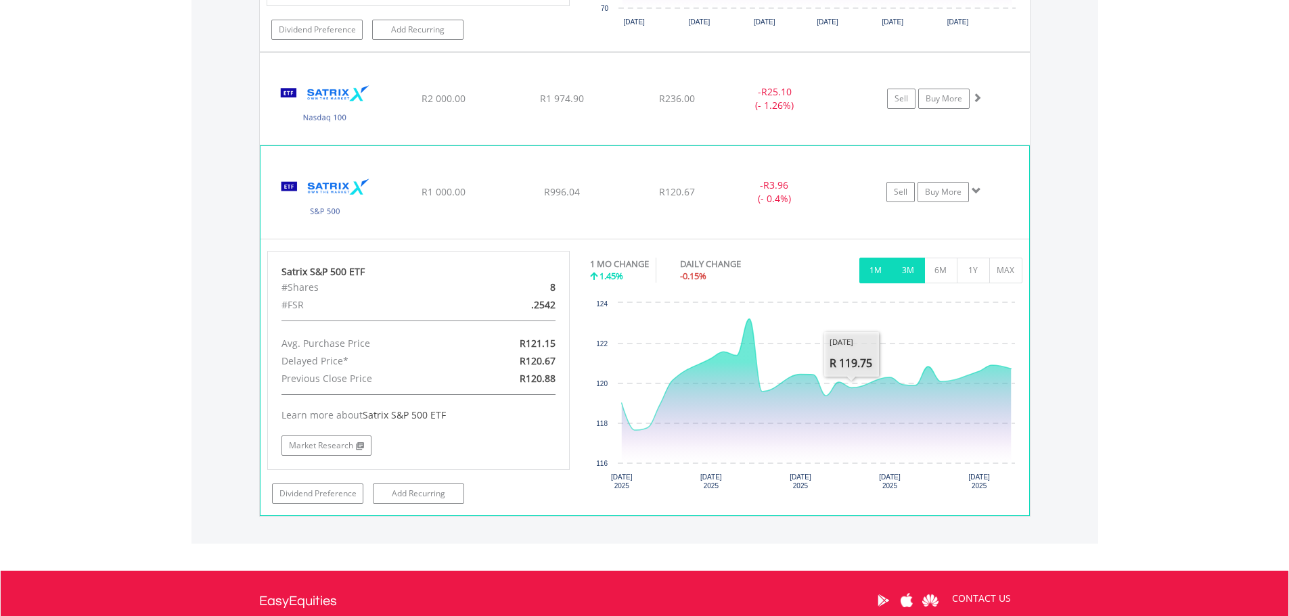
click at [903, 271] on button "3M" at bounding box center [908, 271] width 33 height 26
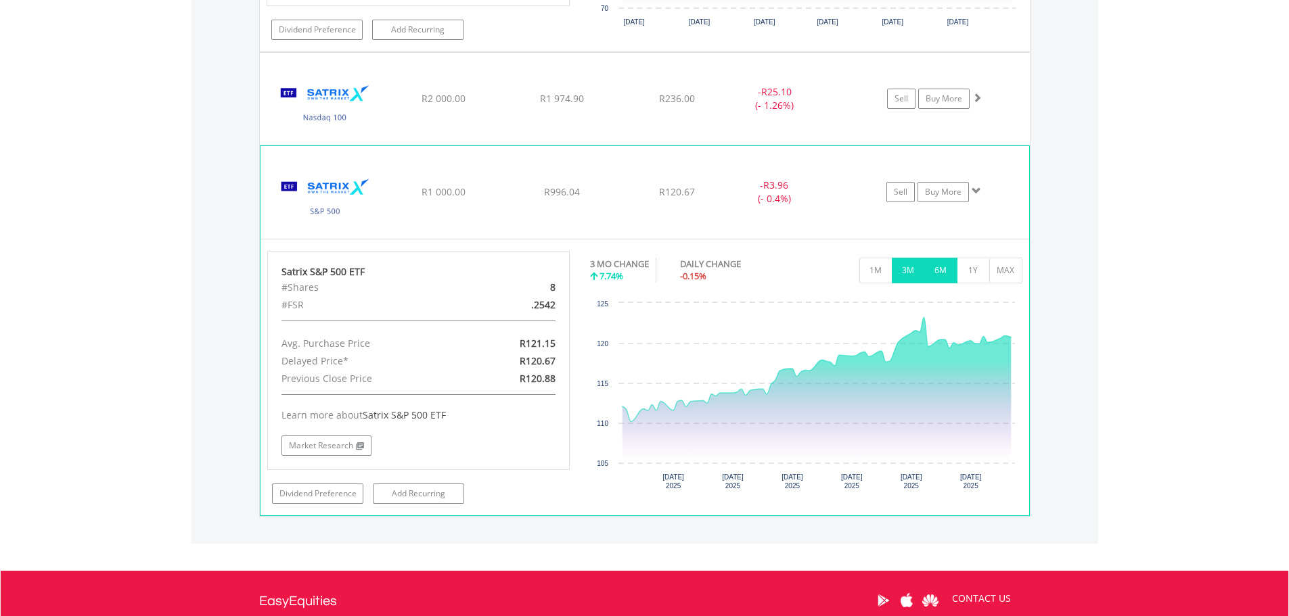
click at [935, 267] on button "6M" at bounding box center [940, 271] width 33 height 26
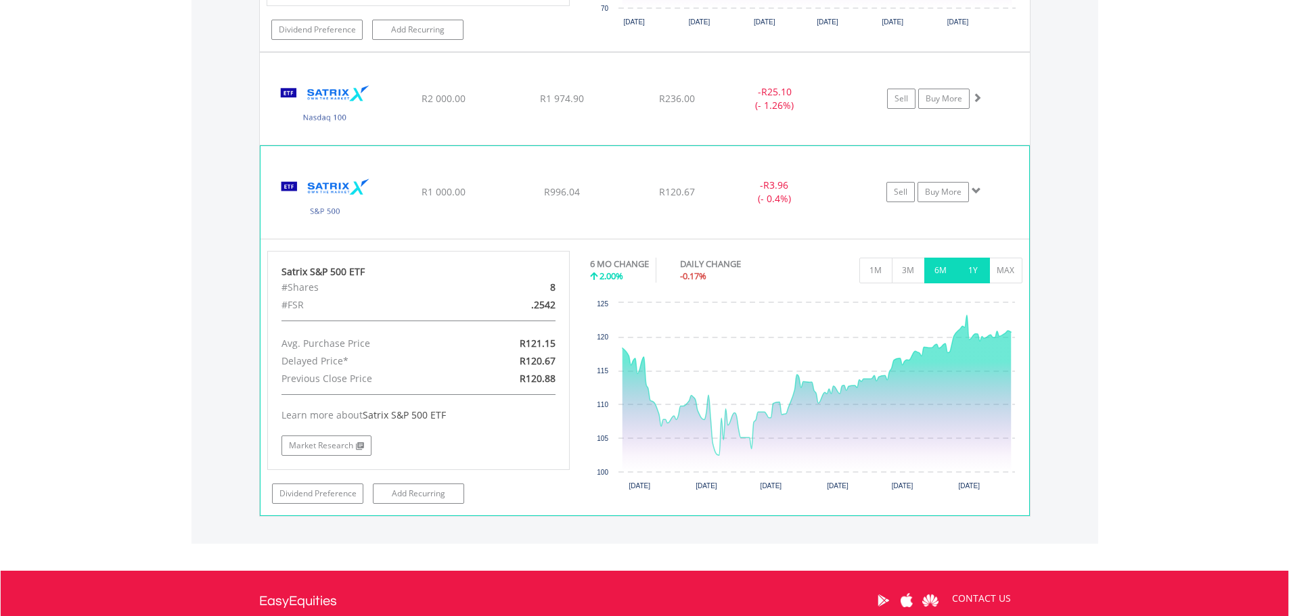
click at [964, 261] on button "1Y" at bounding box center [973, 271] width 33 height 26
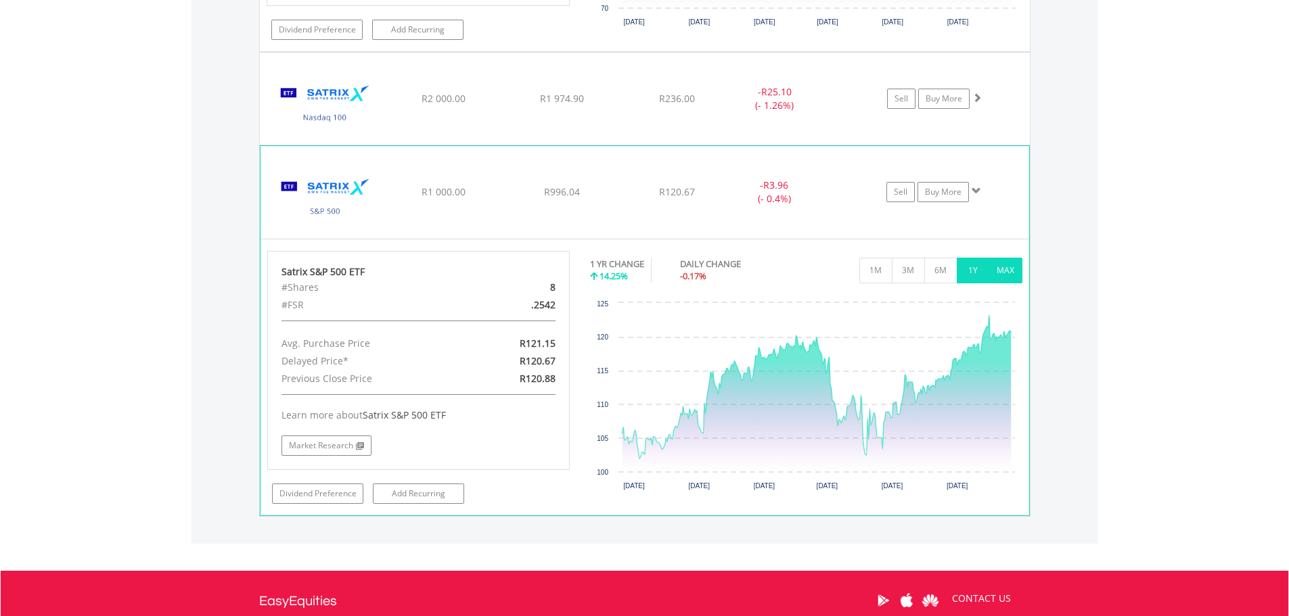
click at [1004, 271] on button "MAX" at bounding box center [1005, 271] width 33 height 26
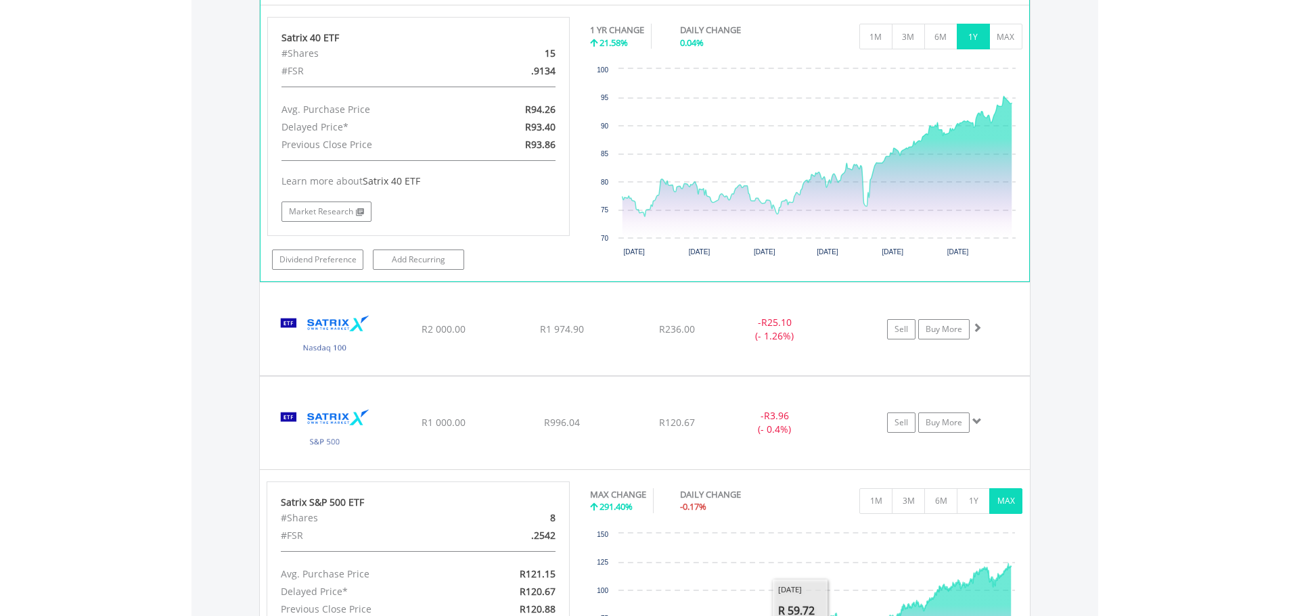
scroll to position [1059, 0]
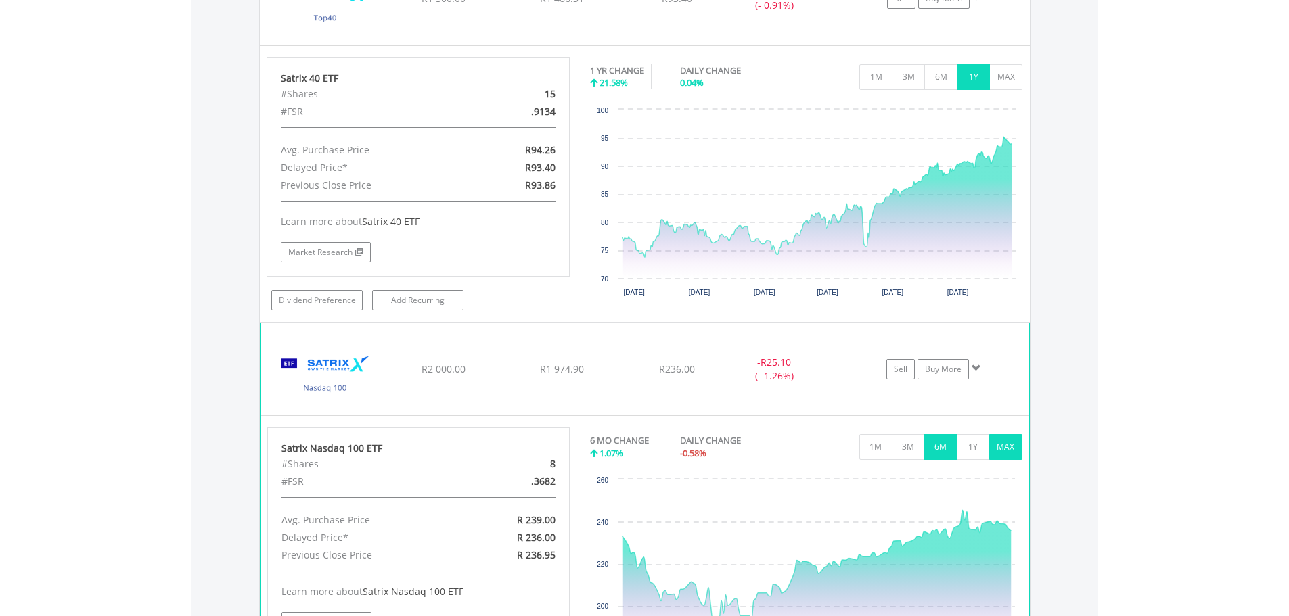
click at [1005, 443] on button "MAX" at bounding box center [1005, 447] width 33 height 26
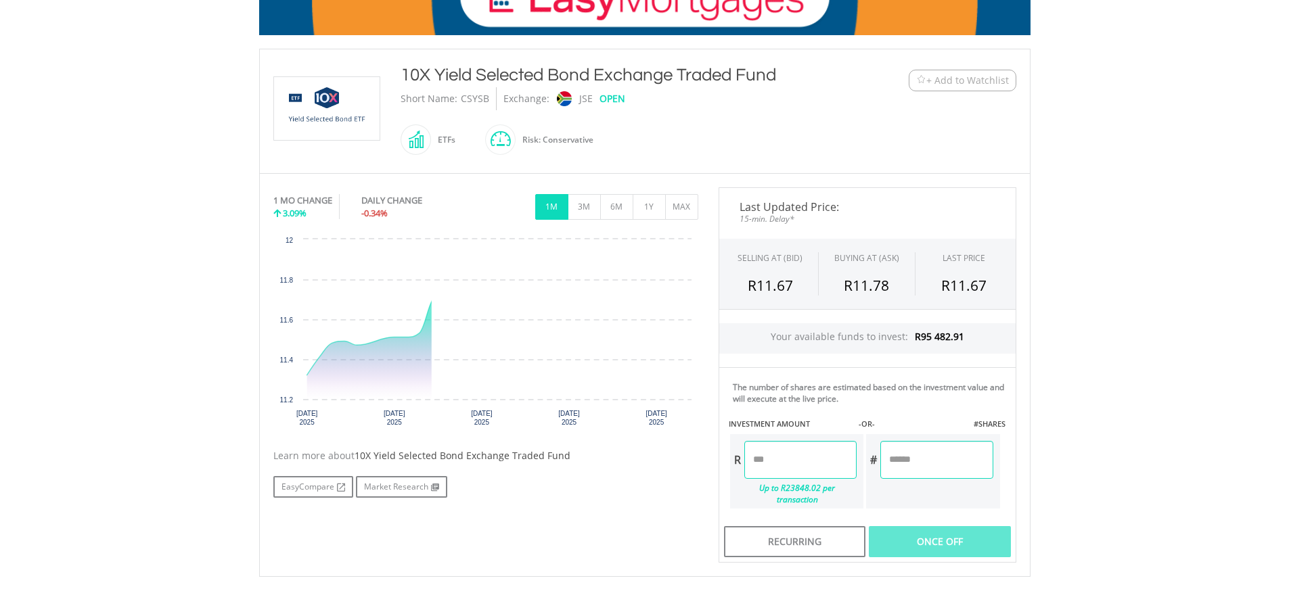
scroll to position [271, 0]
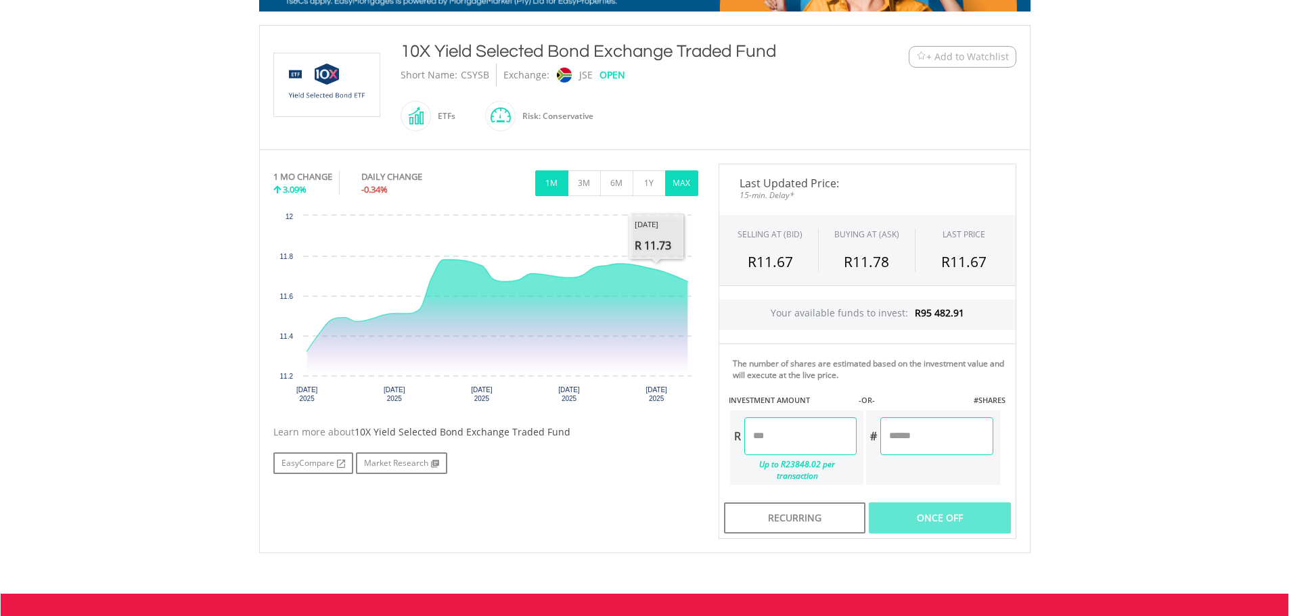
click at [681, 179] on button "MAX" at bounding box center [681, 184] width 33 height 26
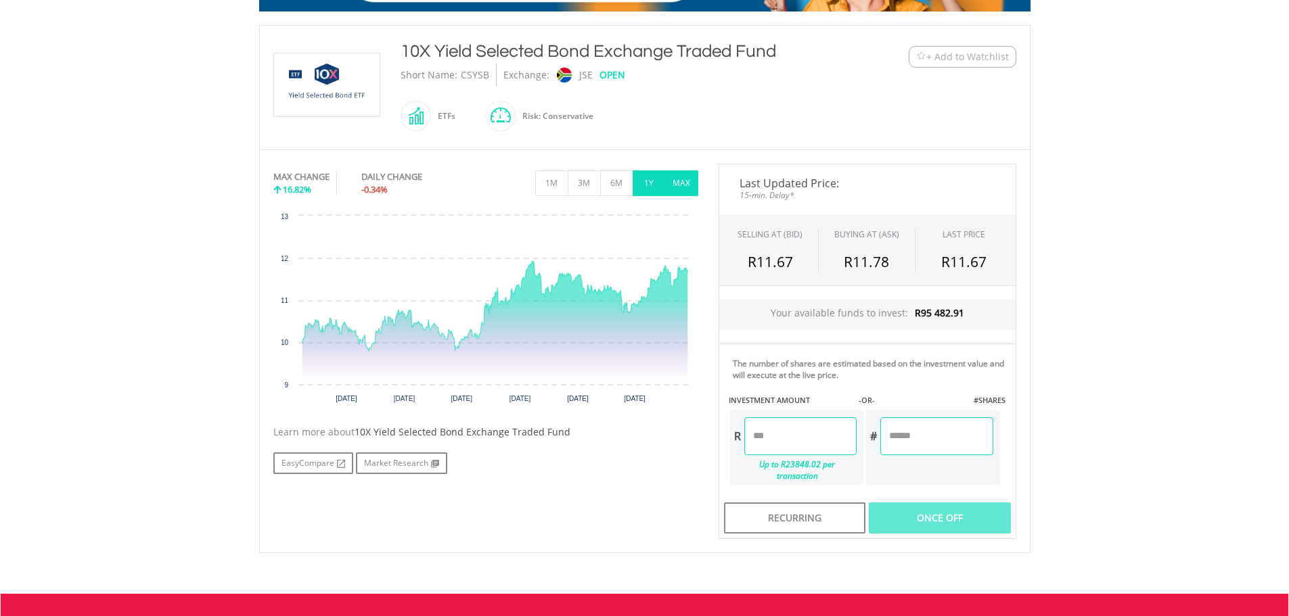
click at [652, 183] on button "1Y" at bounding box center [649, 184] width 33 height 26
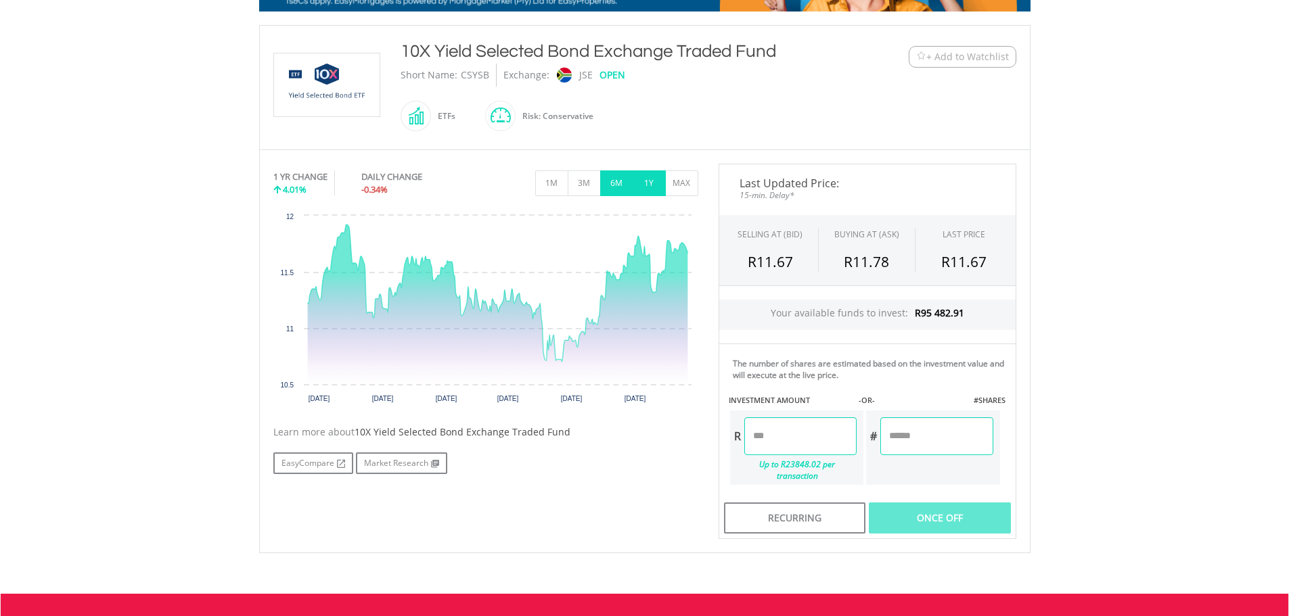
click at [623, 181] on button "6M" at bounding box center [616, 184] width 33 height 26
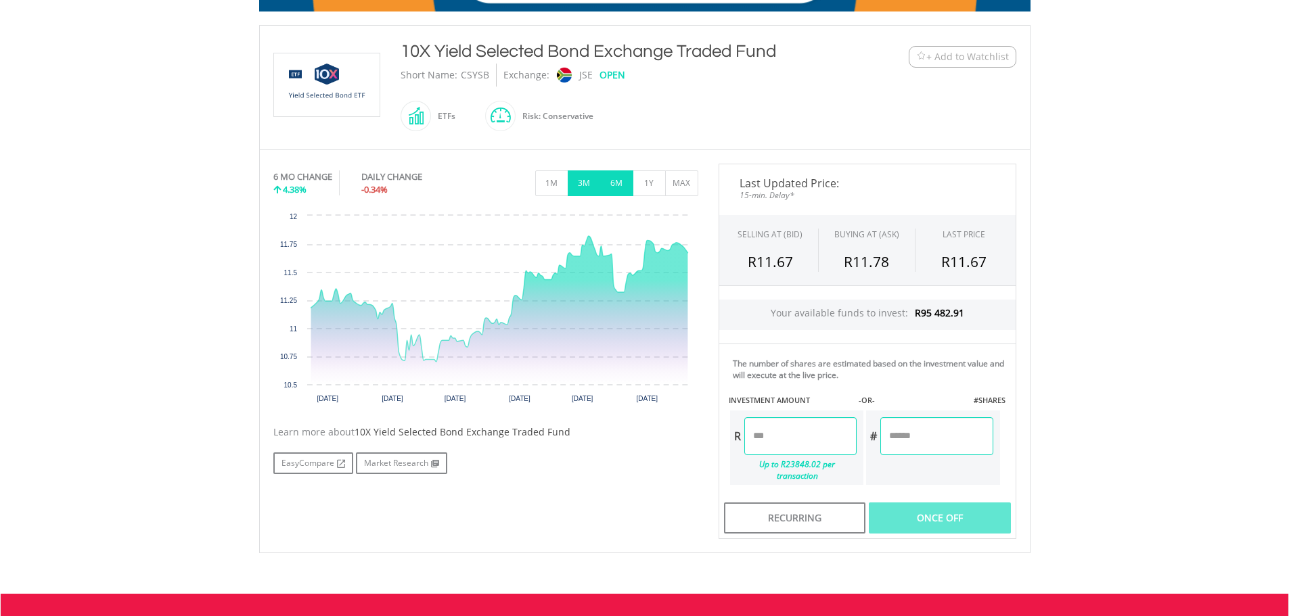
click at [581, 186] on button "3M" at bounding box center [584, 184] width 33 height 26
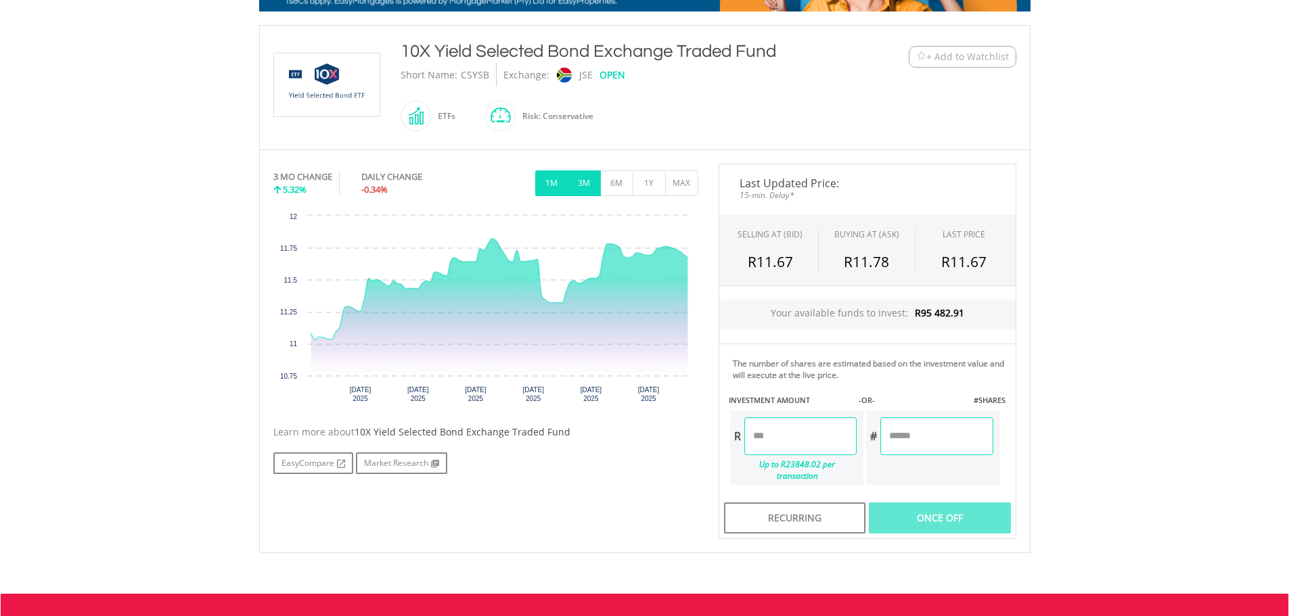
click at [556, 187] on button "1M" at bounding box center [551, 184] width 33 height 26
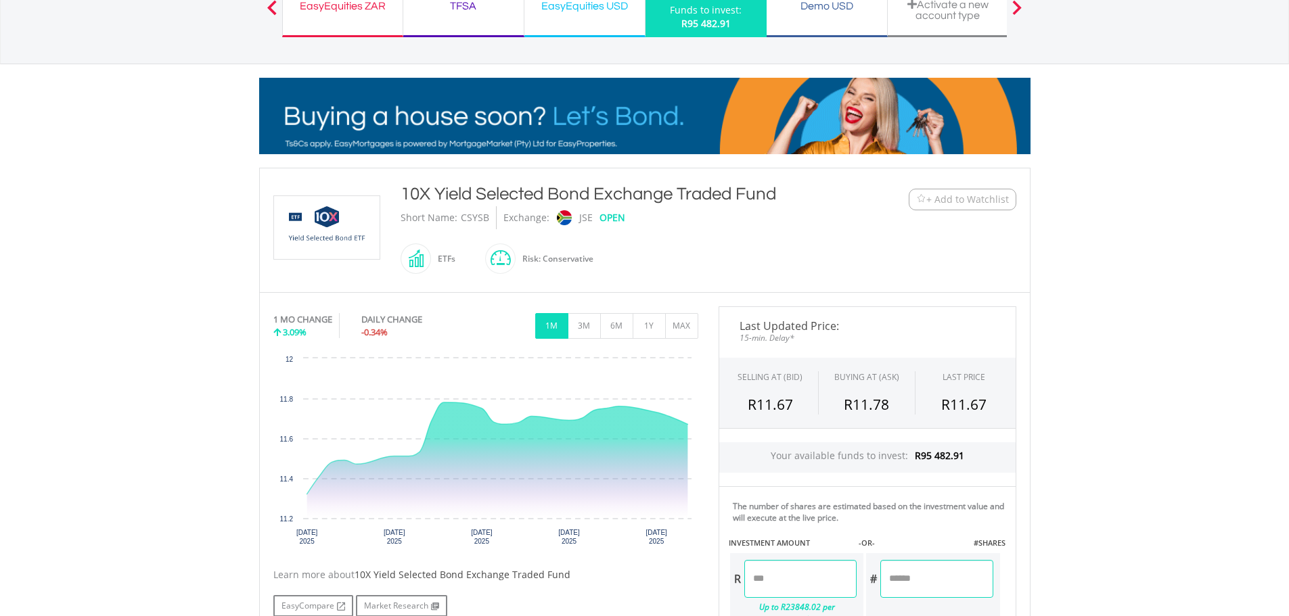
scroll to position [68, 0]
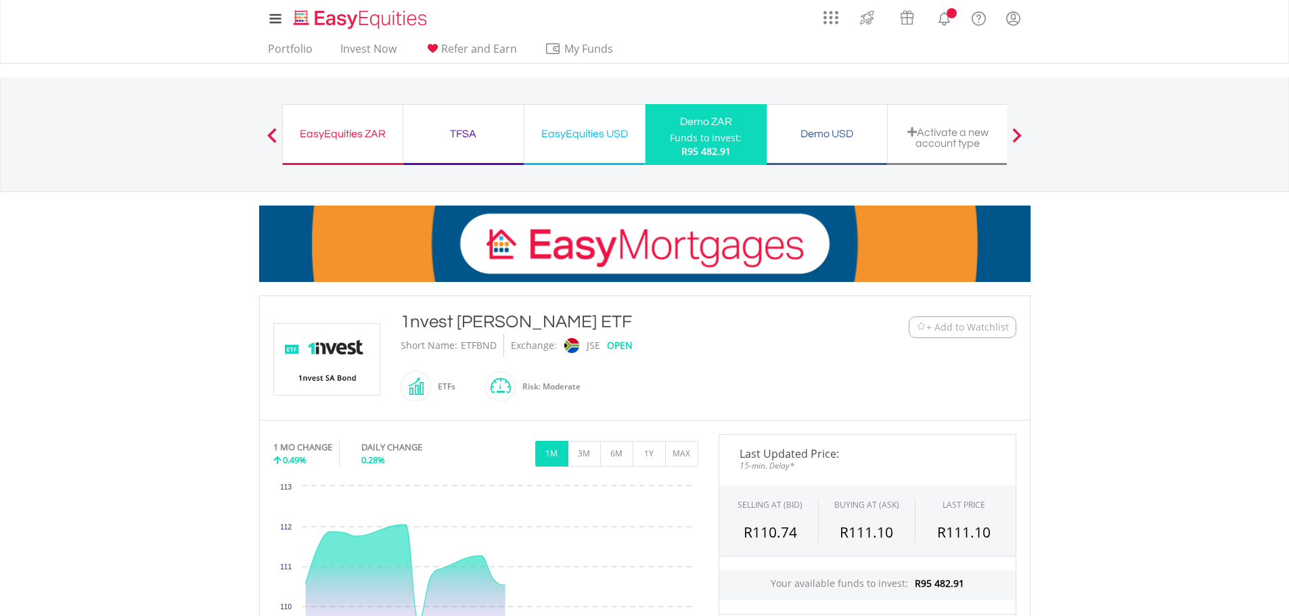
scroll to position [203, 0]
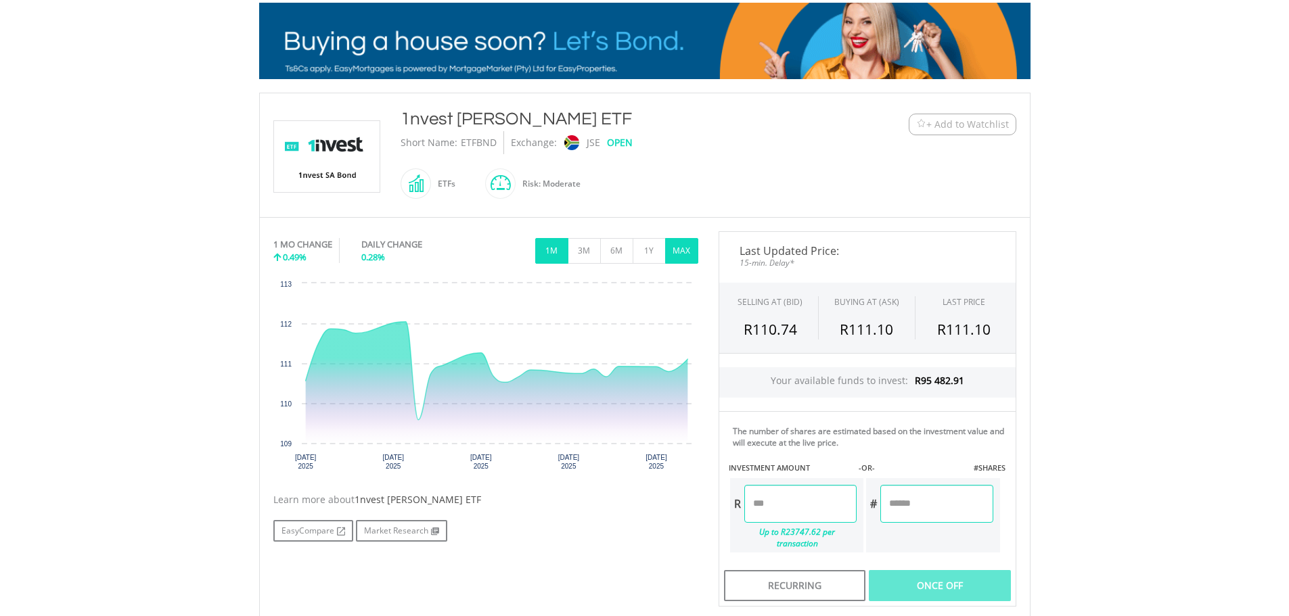
click at [688, 256] on button "MAX" at bounding box center [681, 251] width 33 height 26
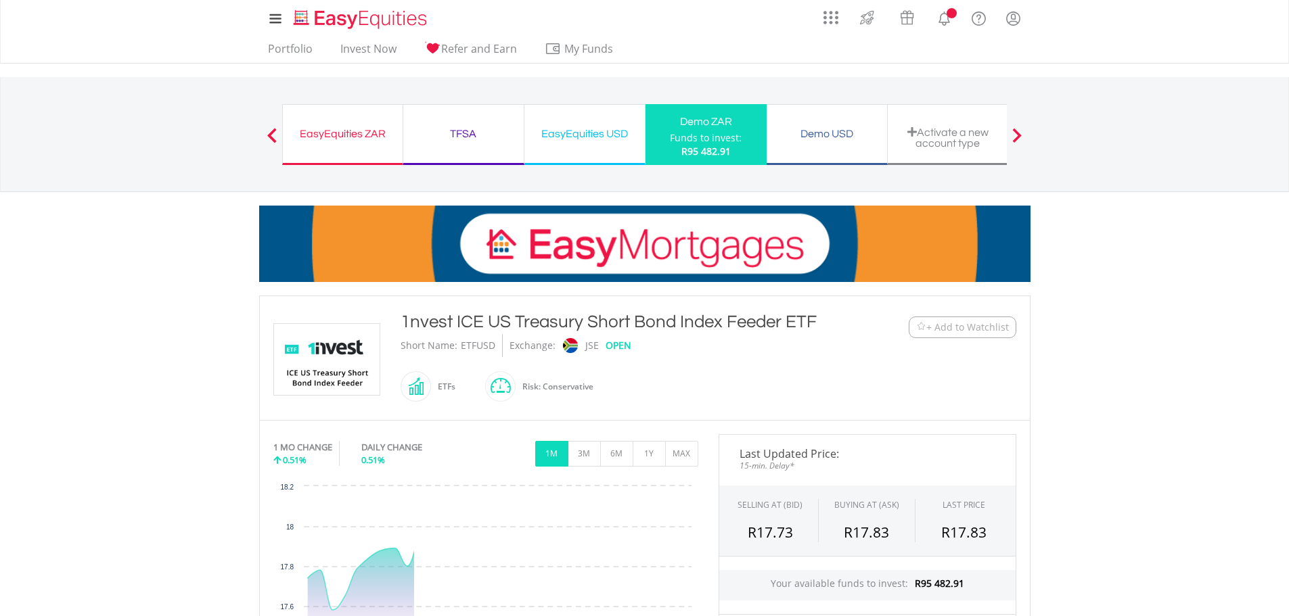
scroll to position [135, 0]
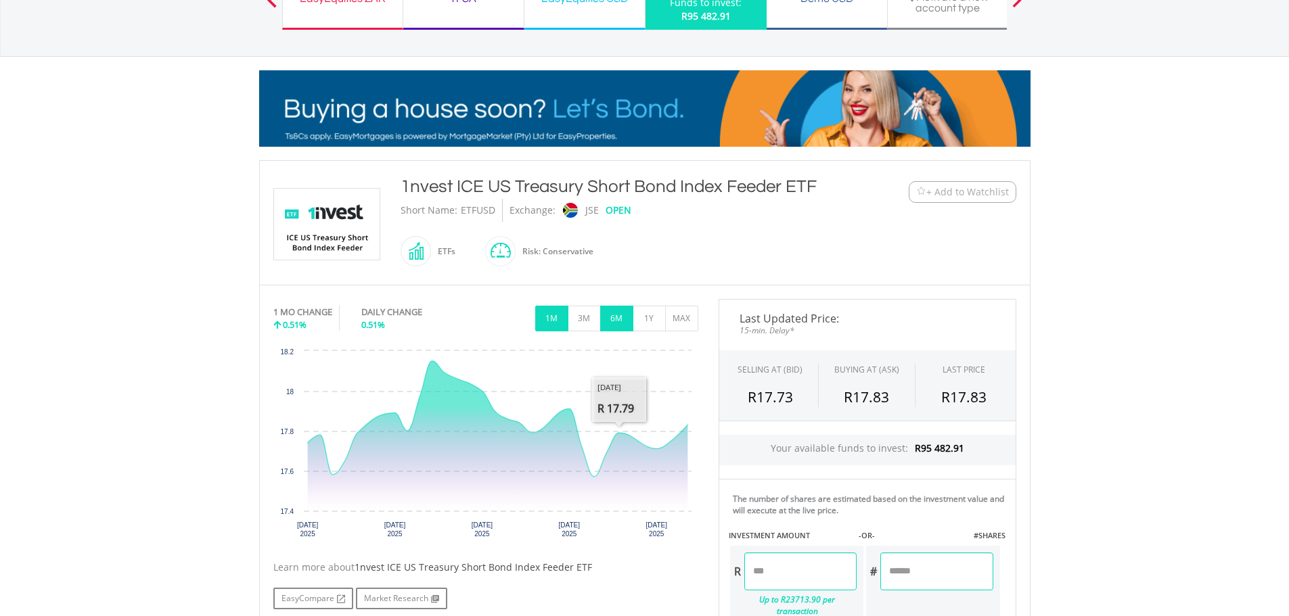
click at [600, 311] on button "6M" at bounding box center [616, 319] width 33 height 26
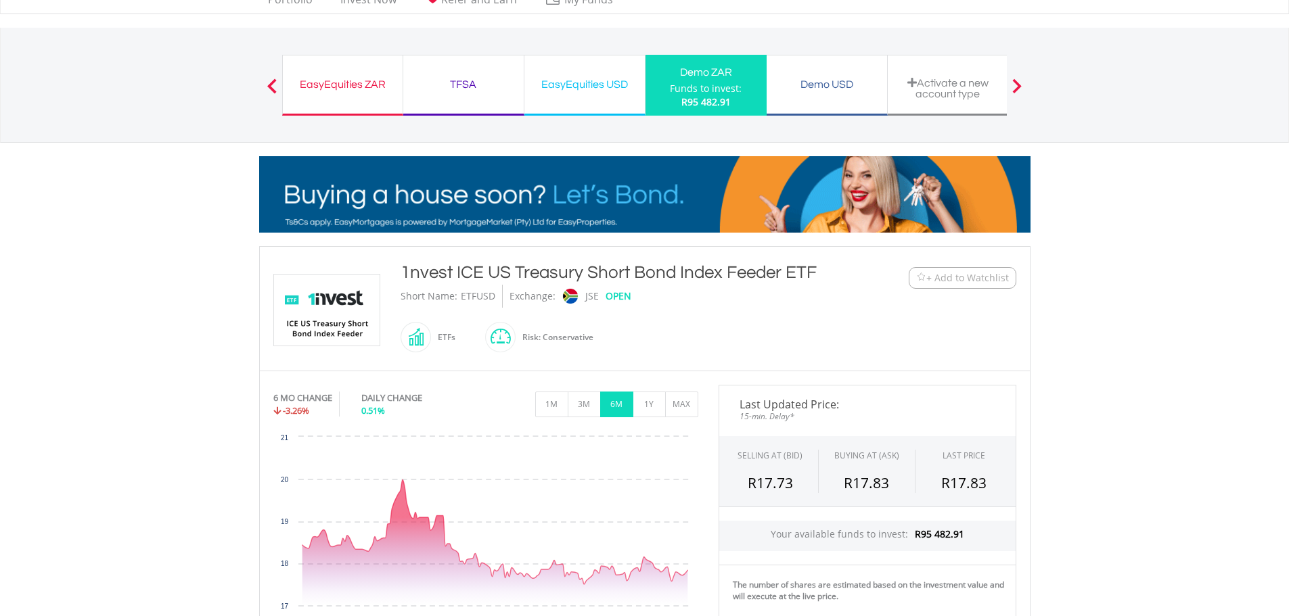
scroll to position [0, 0]
